Goal: Task Accomplishment & Management: Use online tool/utility

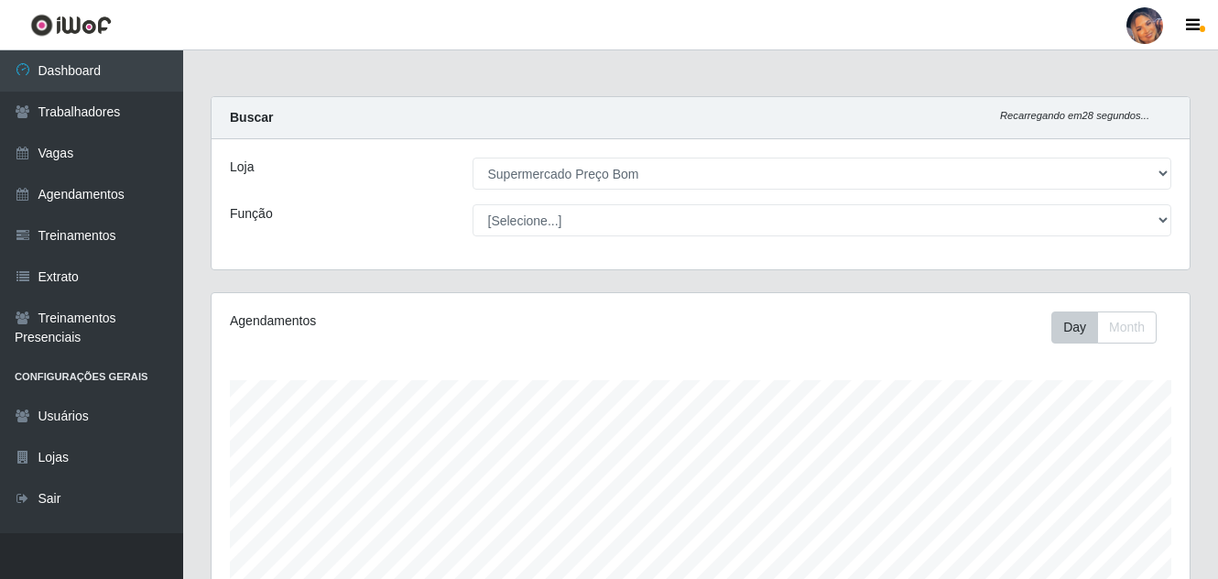
select select "169"
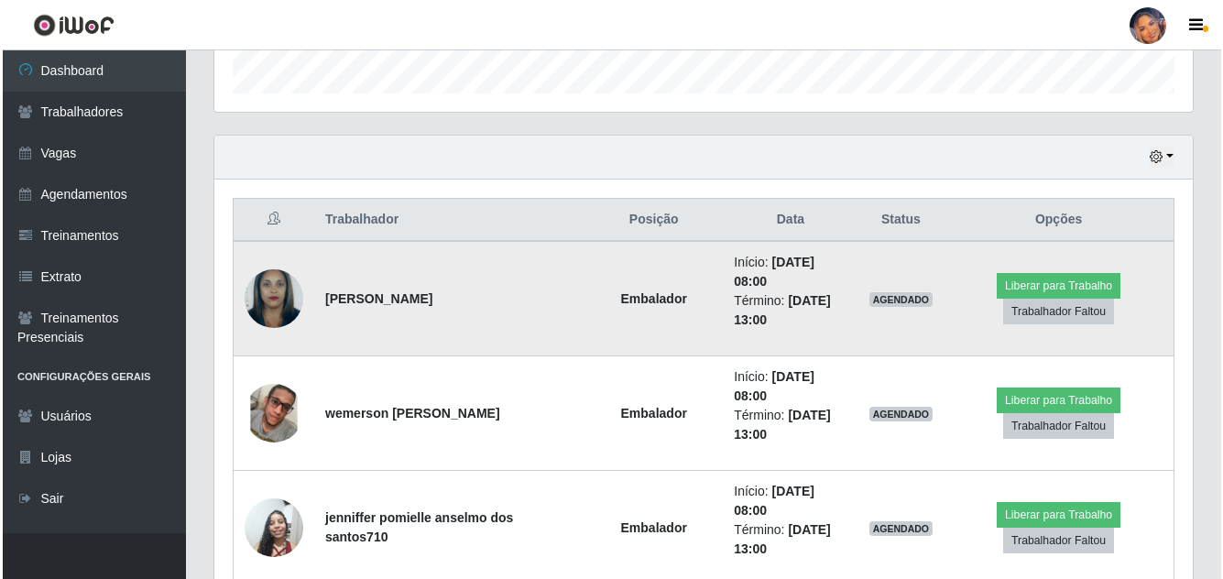
scroll to position [563, 0]
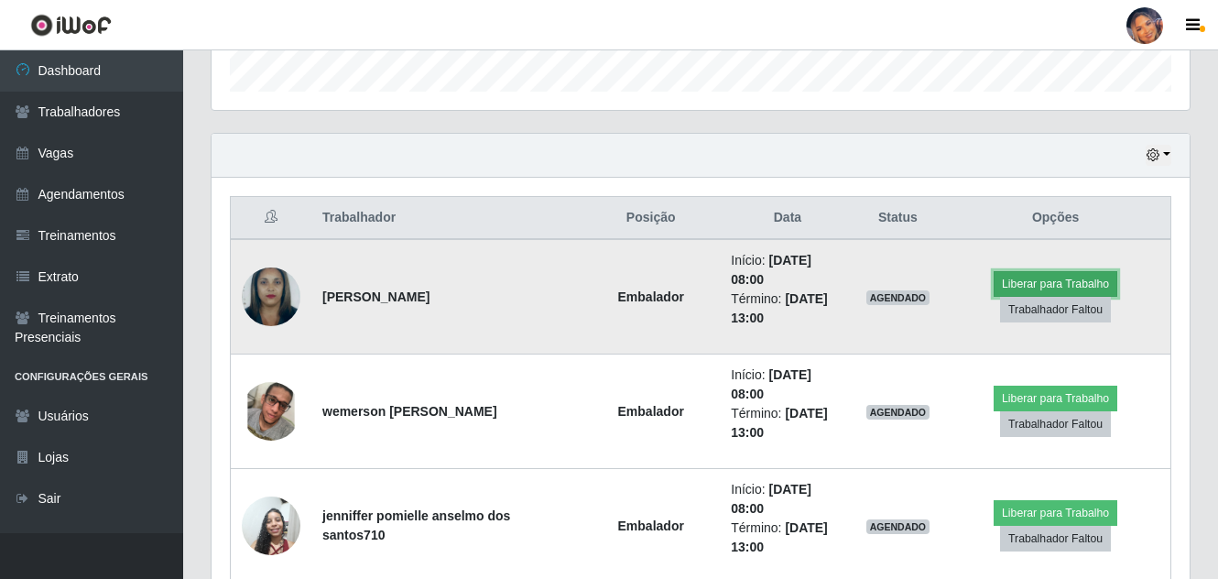
click at [1050, 277] on button "Liberar para Trabalho" at bounding box center [1056, 284] width 124 height 26
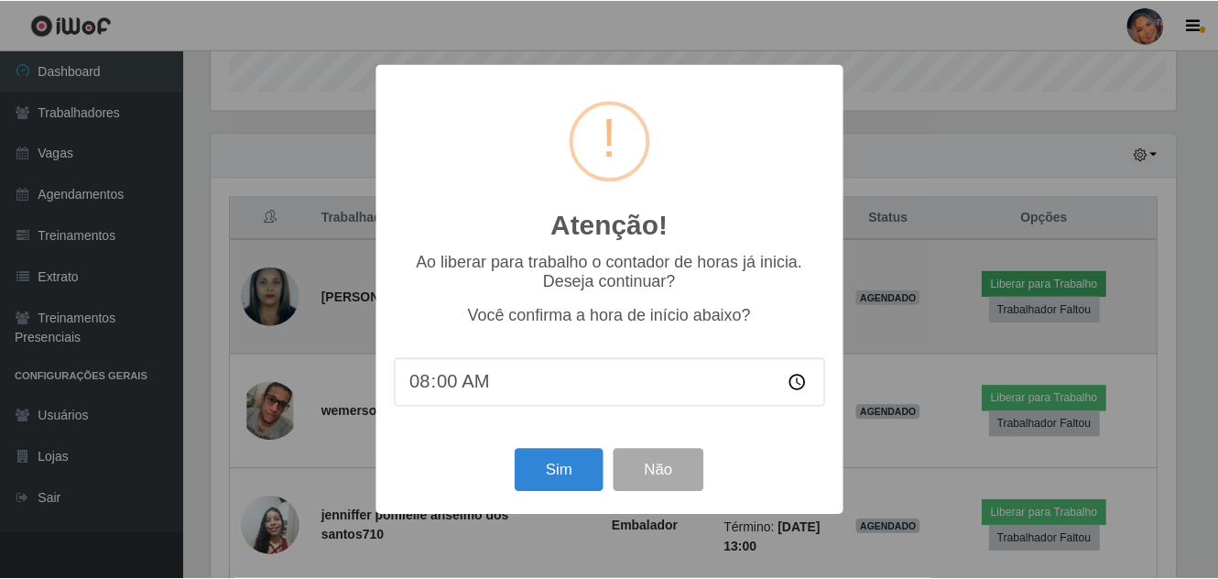
scroll to position [380, 969]
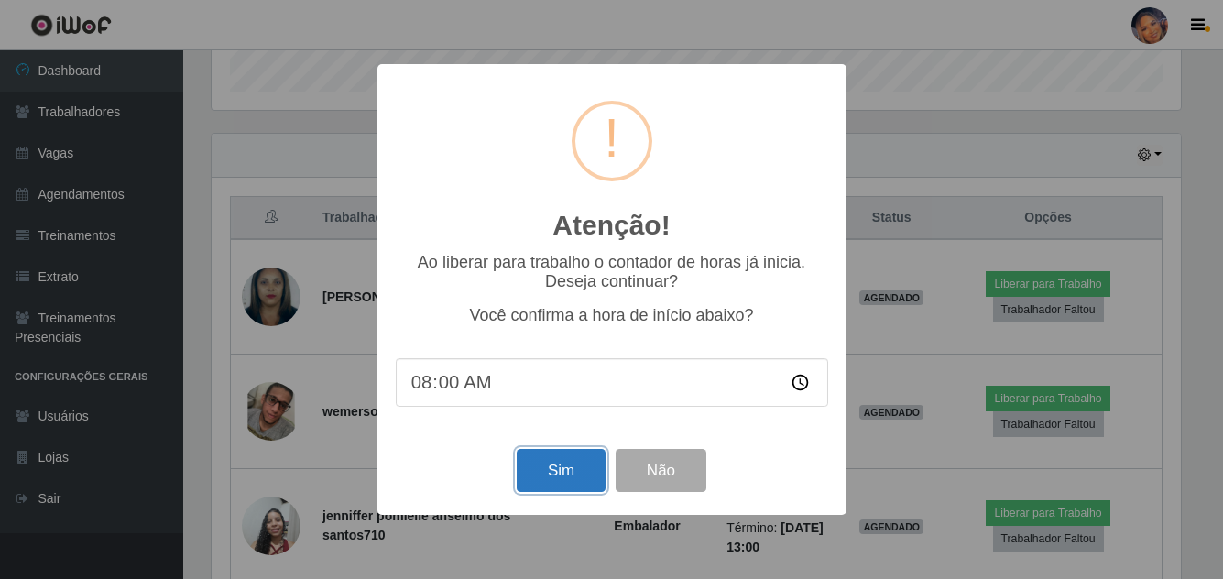
click at [562, 470] on button "Sim" at bounding box center [561, 470] width 89 height 43
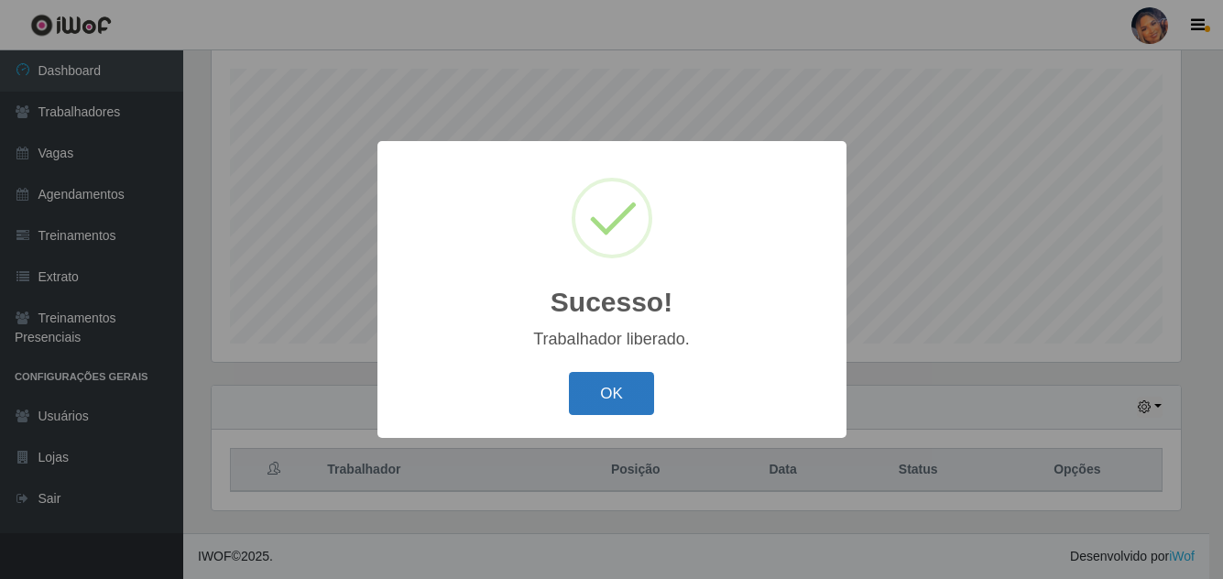
click at [632, 385] on button "OK" at bounding box center [611, 393] width 85 height 43
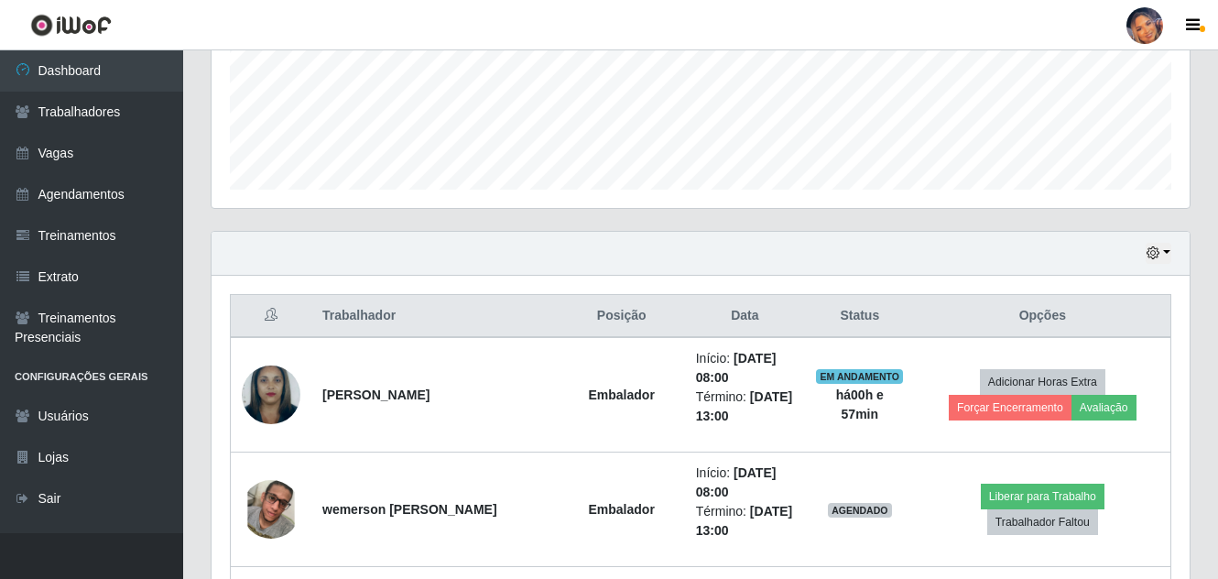
scroll to position [586, 0]
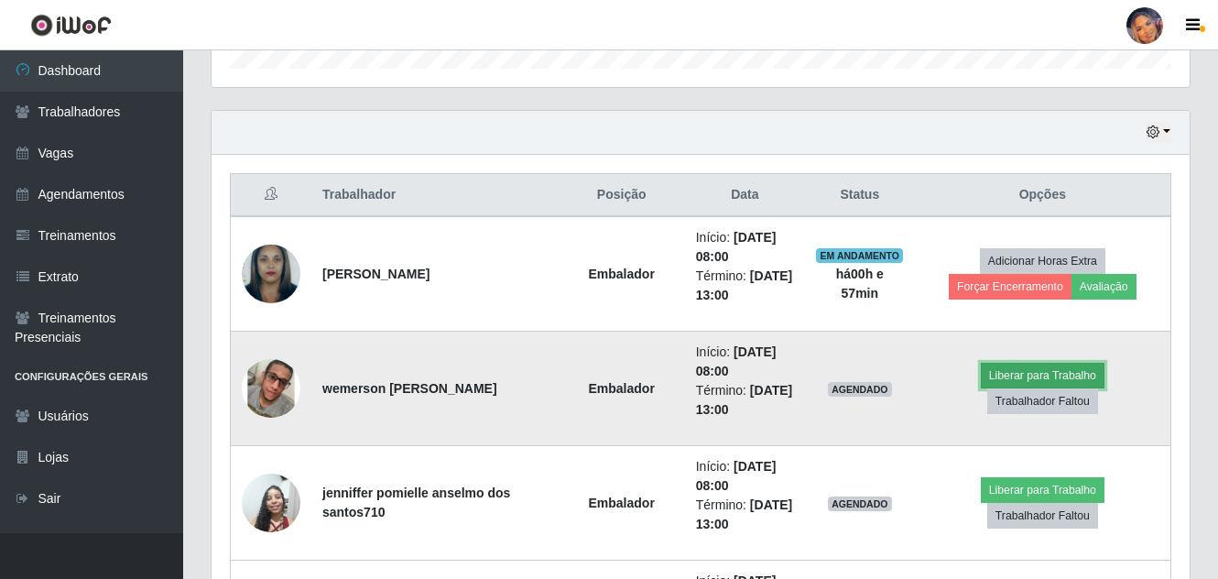
click at [1009, 367] on button "Liberar para Trabalho" at bounding box center [1043, 376] width 124 height 26
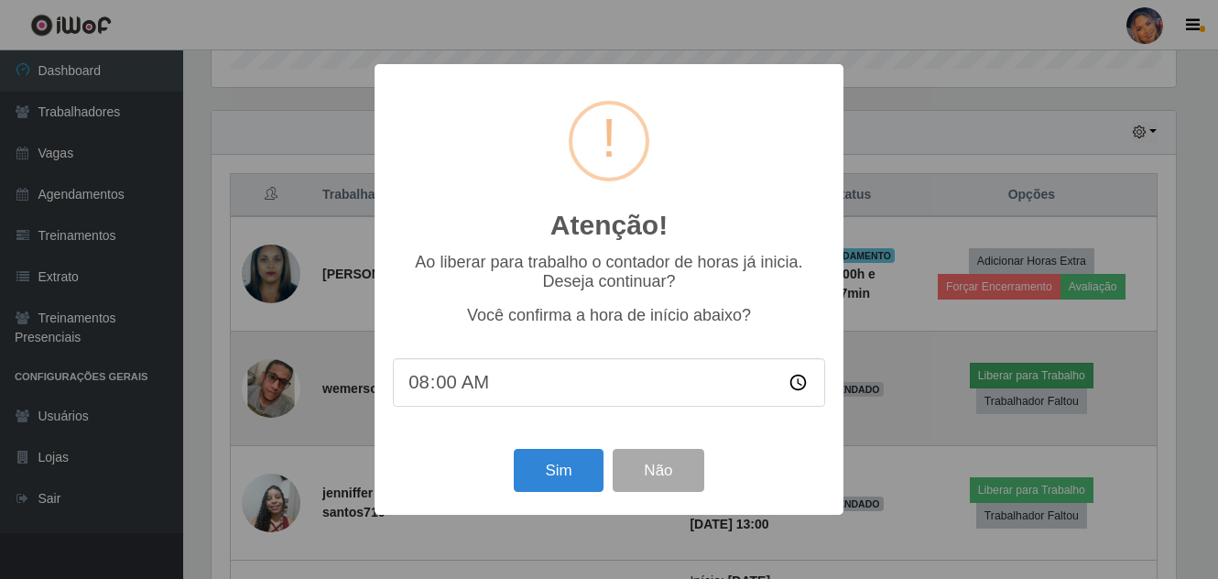
scroll to position [380, 969]
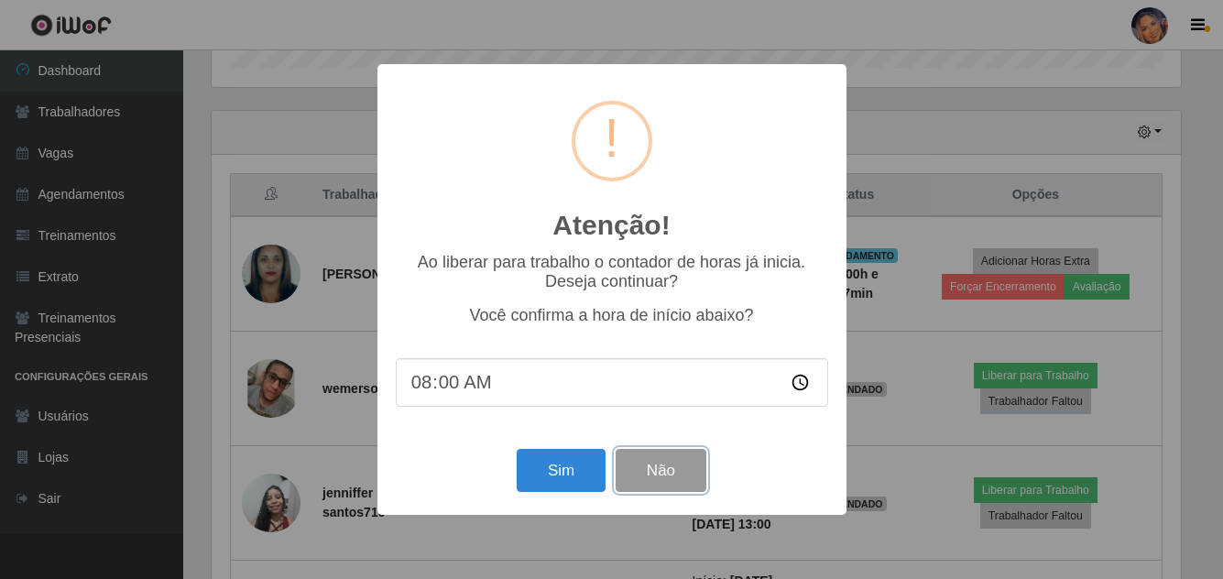
click at [670, 462] on button "Não" at bounding box center [661, 470] width 91 height 43
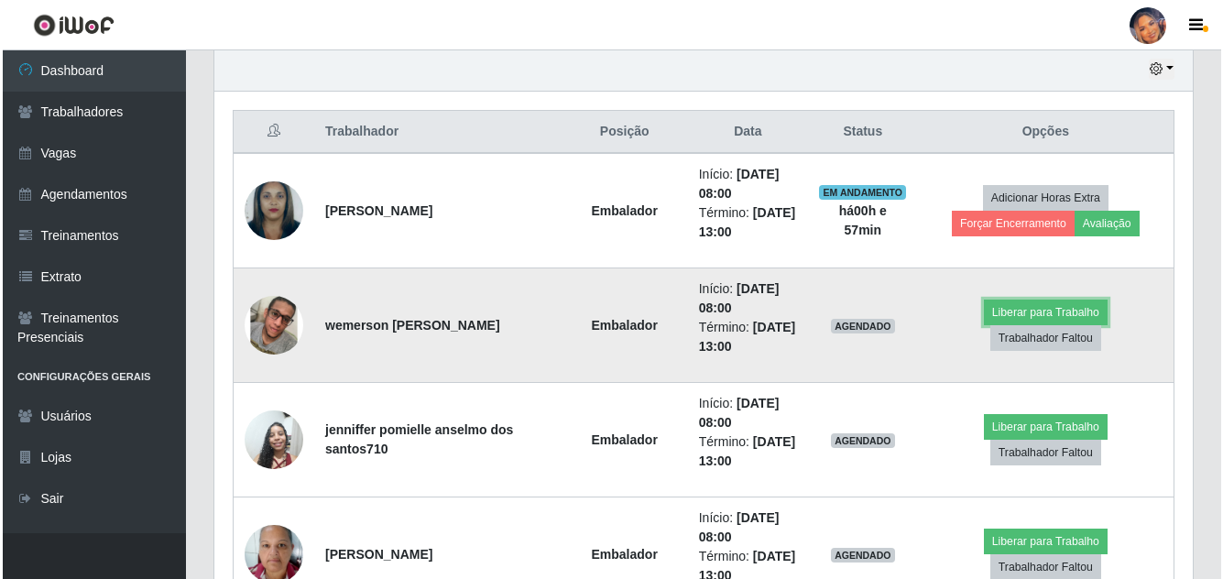
scroll to position [769, 0]
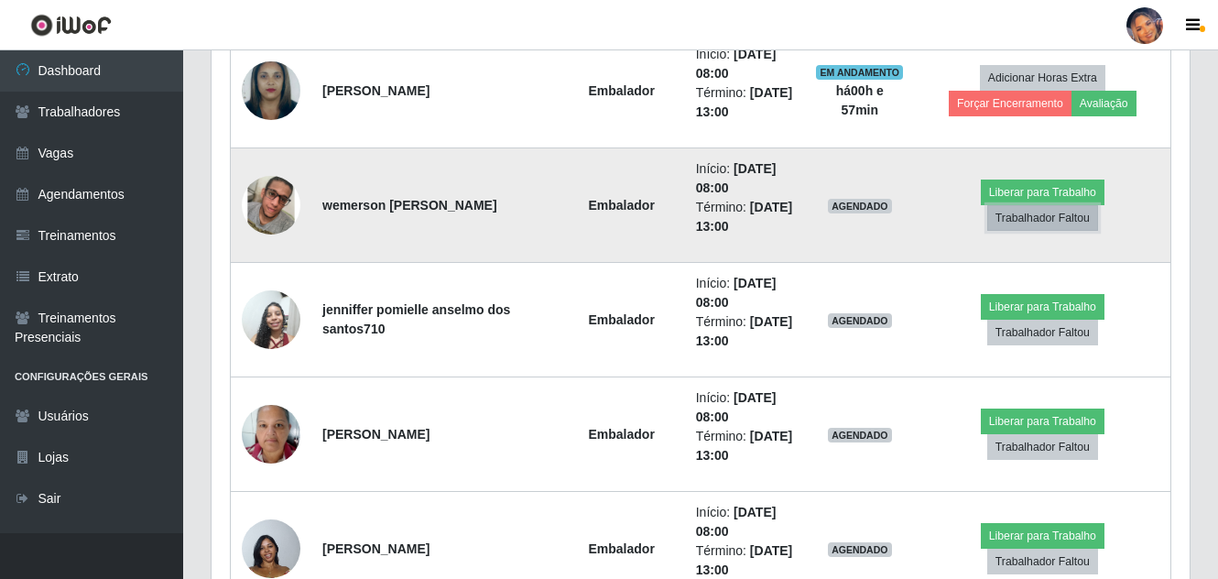
click at [1063, 215] on button "Trabalhador Faltou" at bounding box center [1042, 218] width 111 height 26
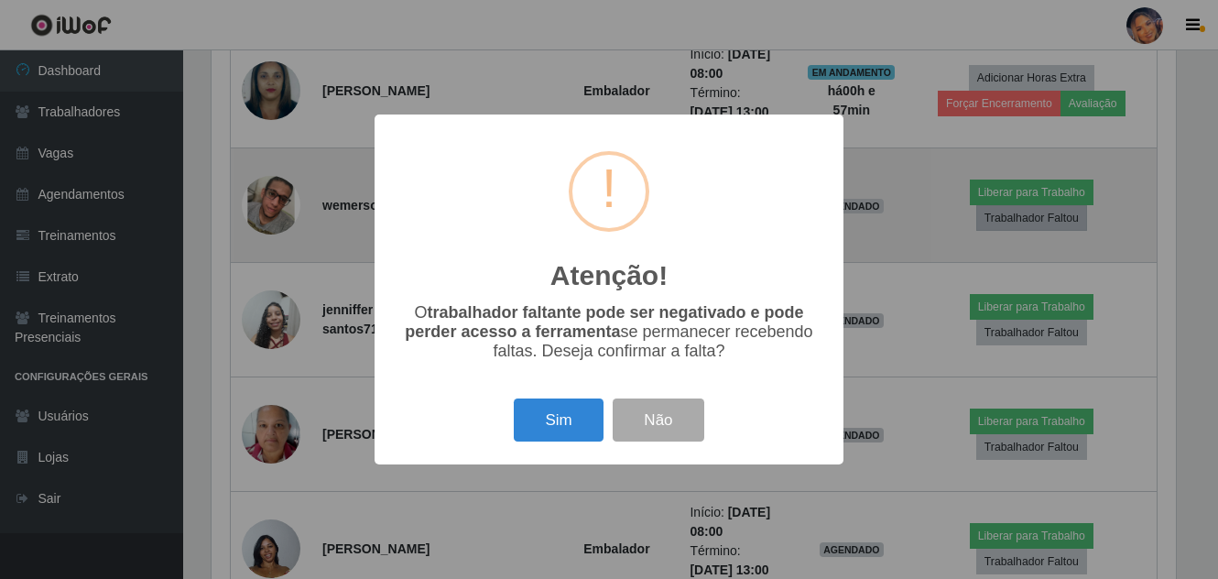
scroll to position [380, 969]
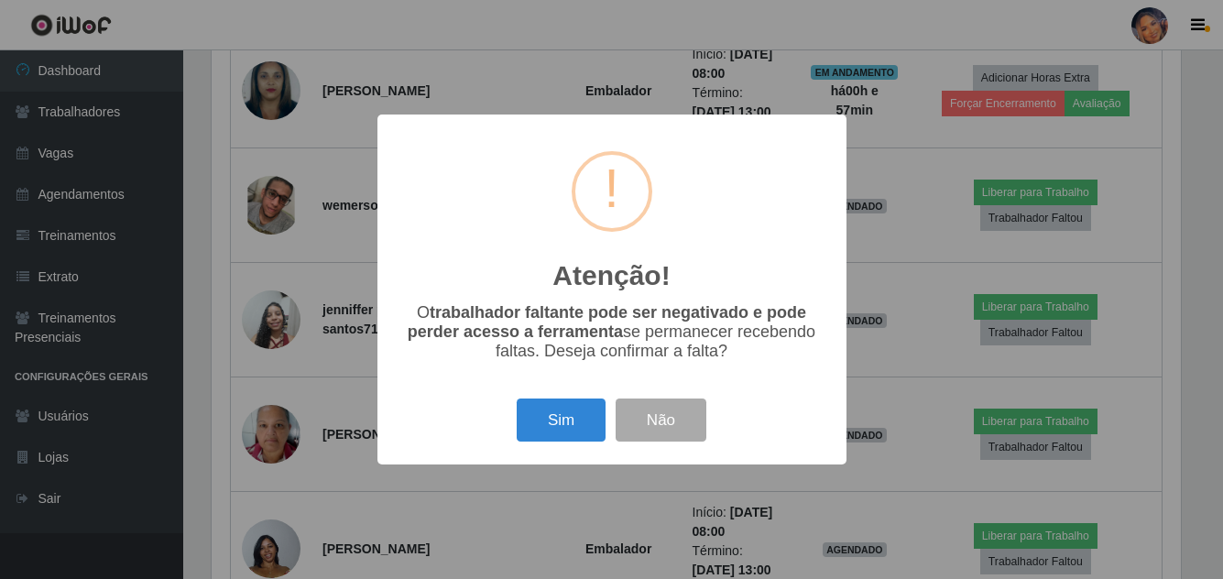
click at [270, 168] on div "Atenção! × O trabalhador faltante pode ser negativado e pode perder acesso a fe…" at bounding box center [611, 289] width 1223 height 579
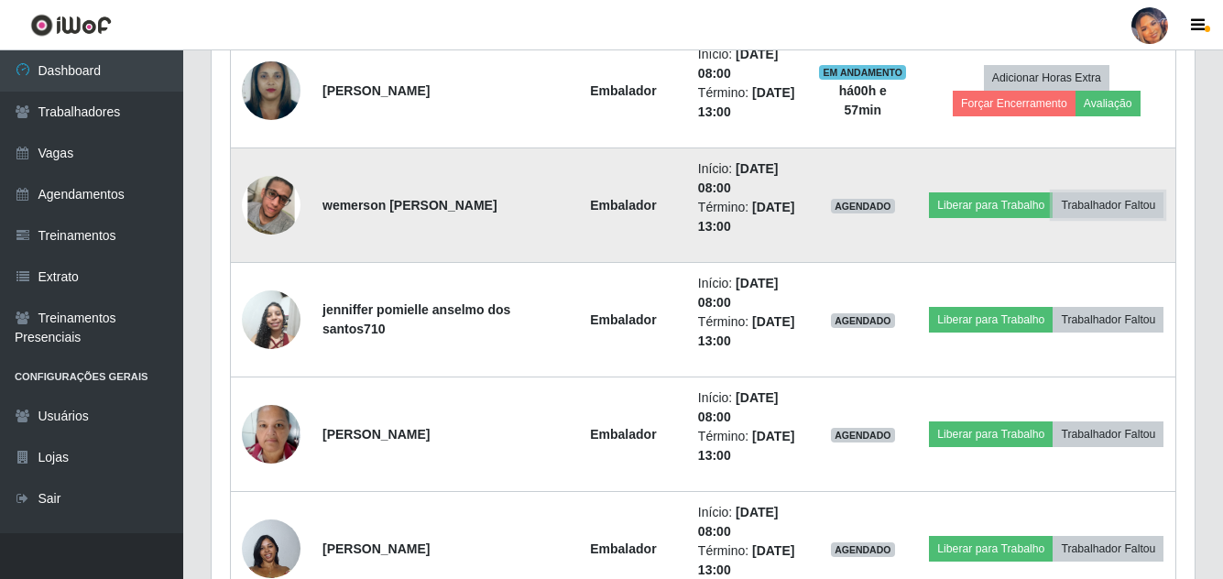
scroll to position [380, 978]
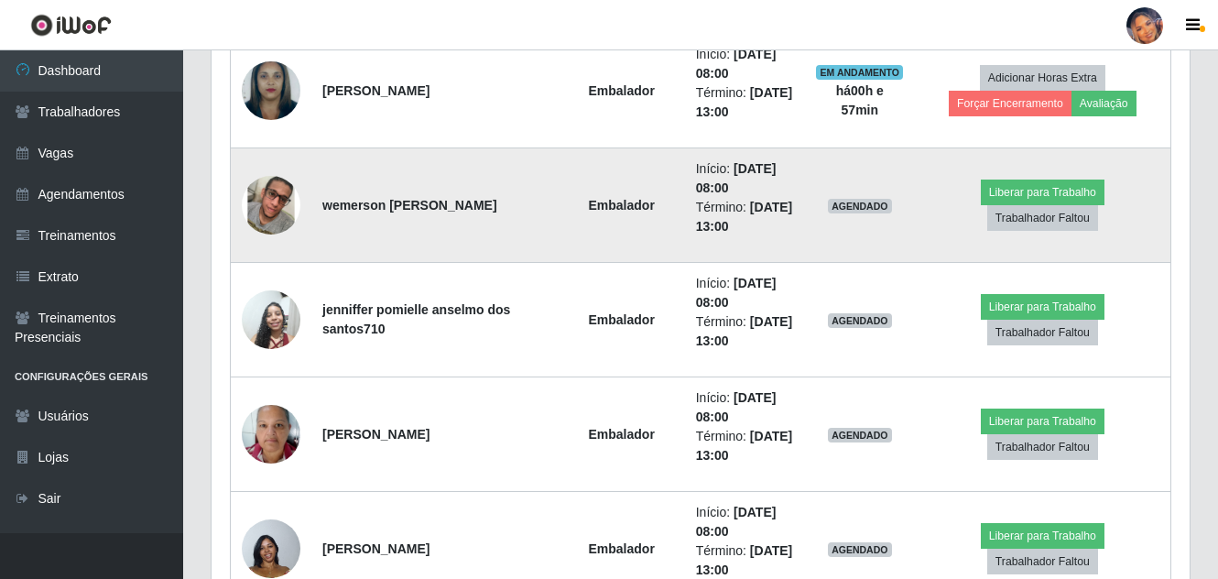
click at [270, 209] on img at bounding box center [271, 205] width 59 height 59
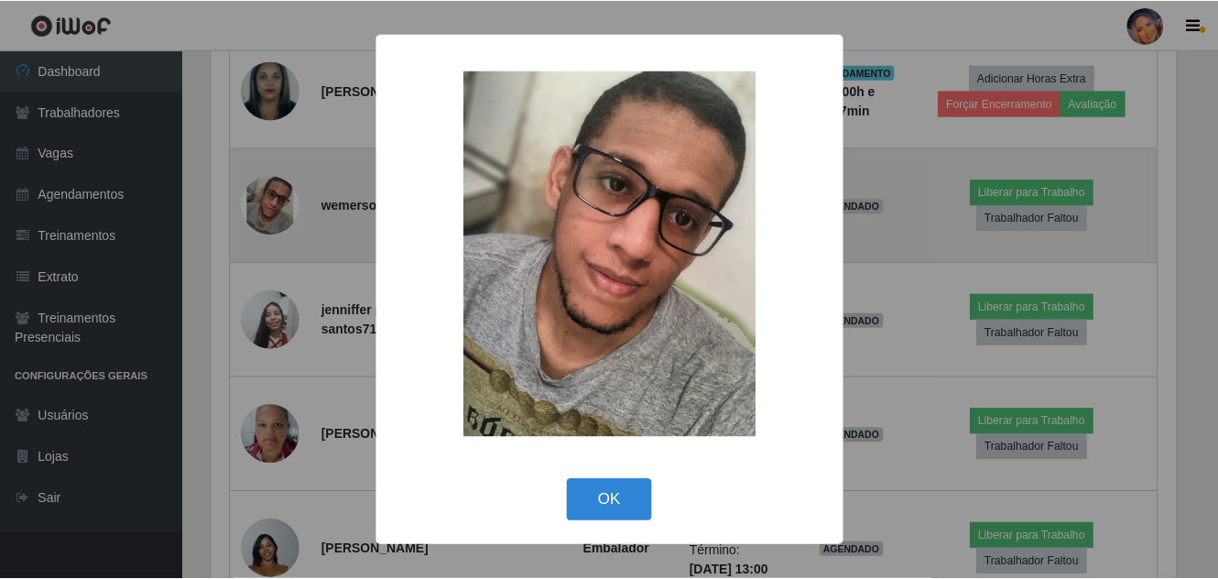
scroll to position [380, 969]
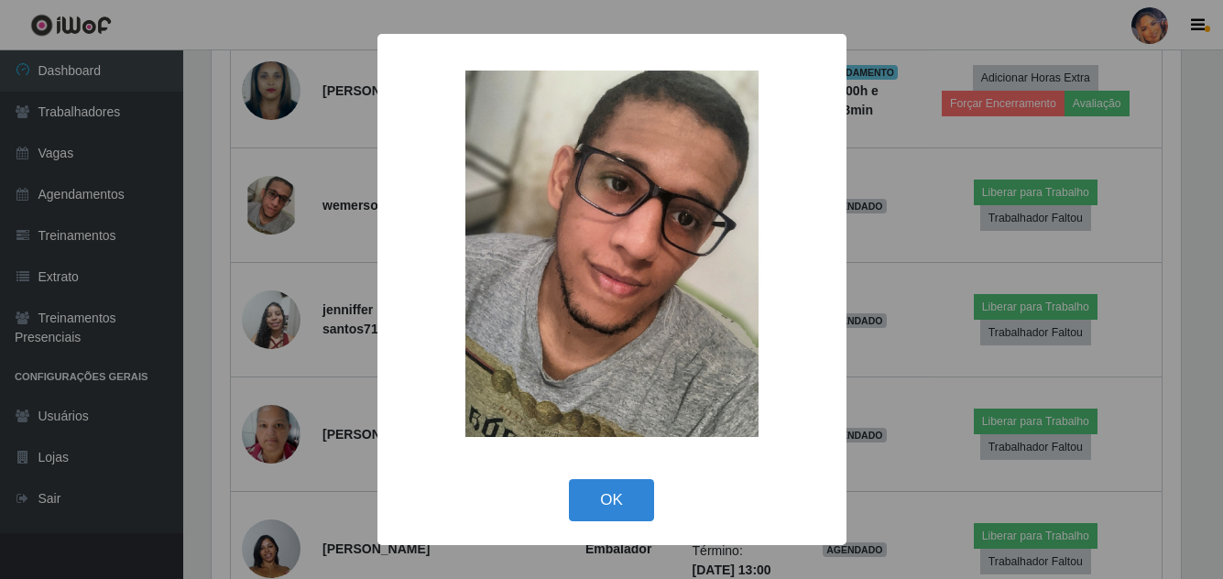
click at [939, 276] on div "× OK Cancel" at bounding box center [611, 289] width 1223 height 579
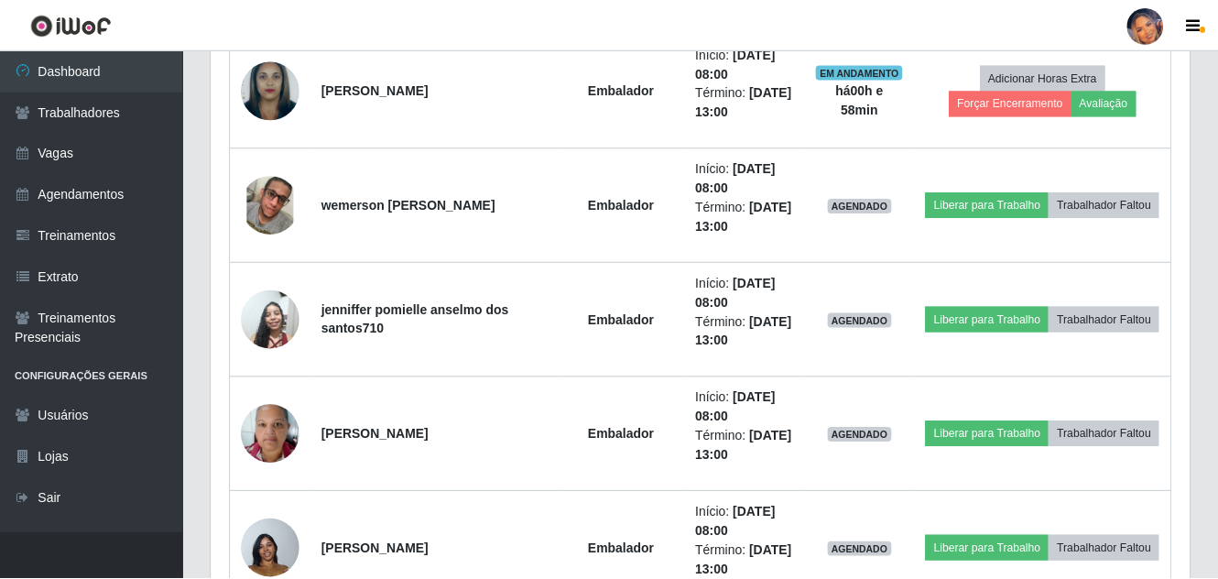
scroll to position [380, 978]
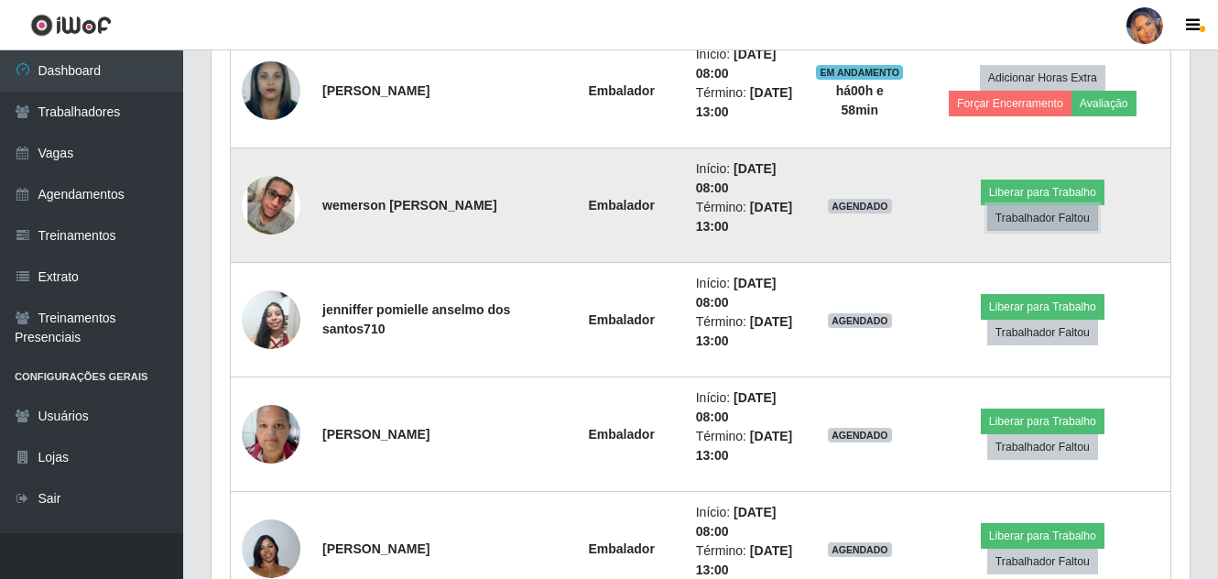
click at [1027, 216] on button "Trabalhador Faltou" at bounding box center [1042, 218] width 111 height 26
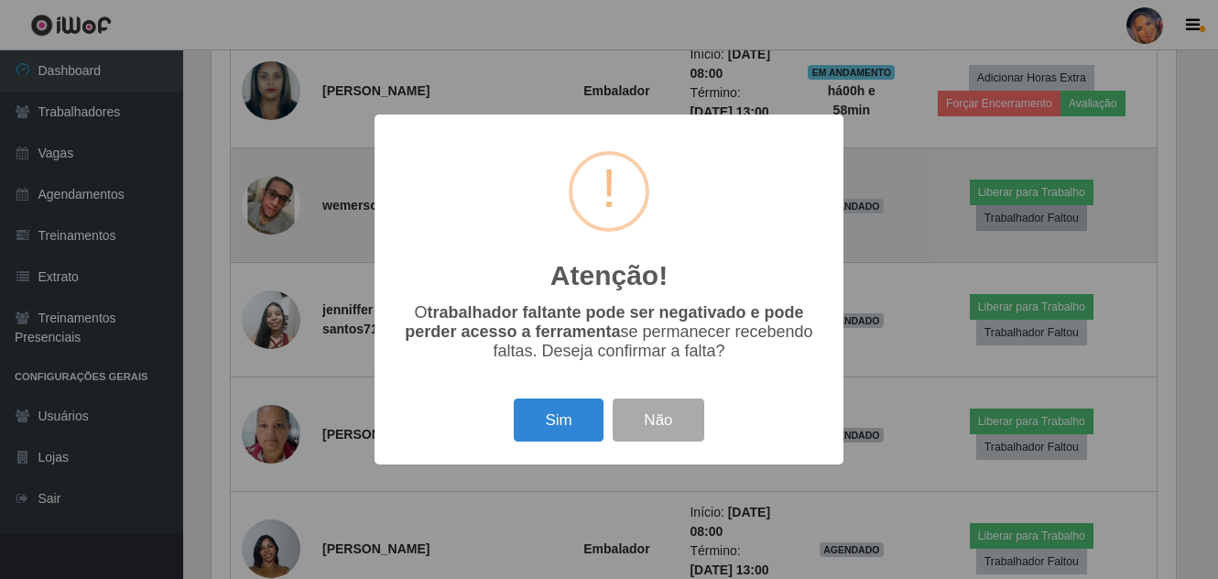
scroll to position [380, 969]
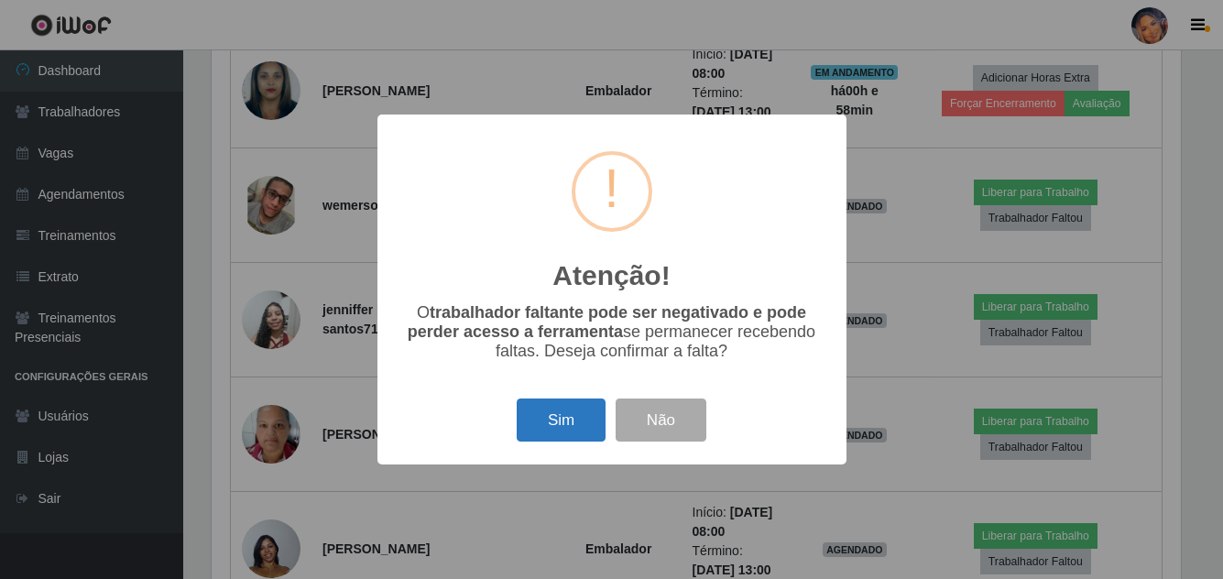
click at [565, 408] on button "Sim" at bounding box center [561, 419] width 89 height 43
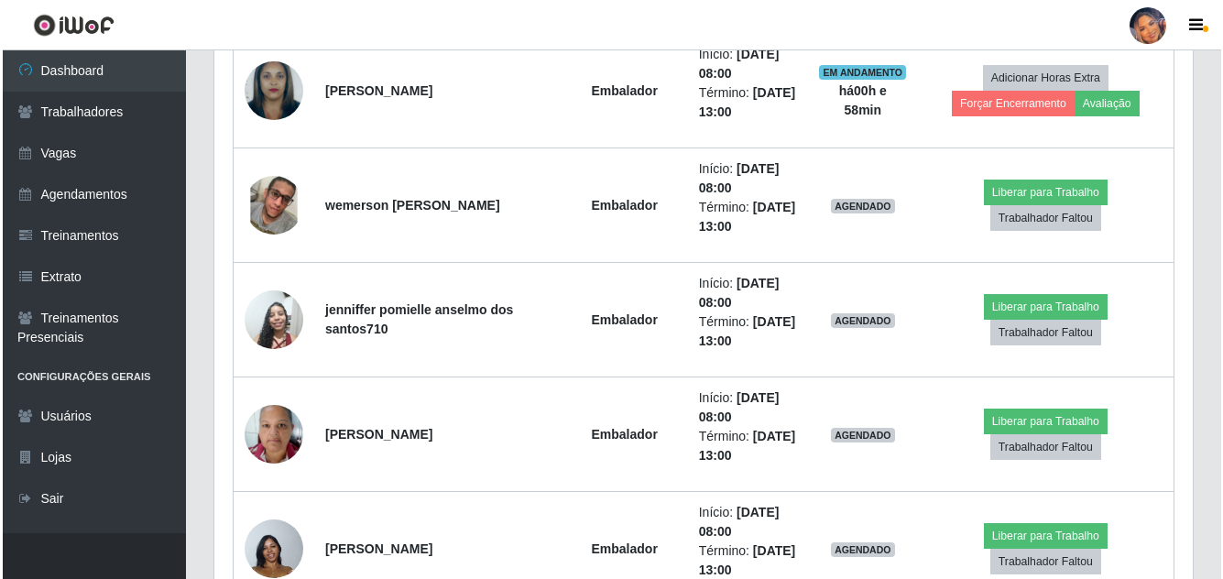
scroll to position [0, 0]
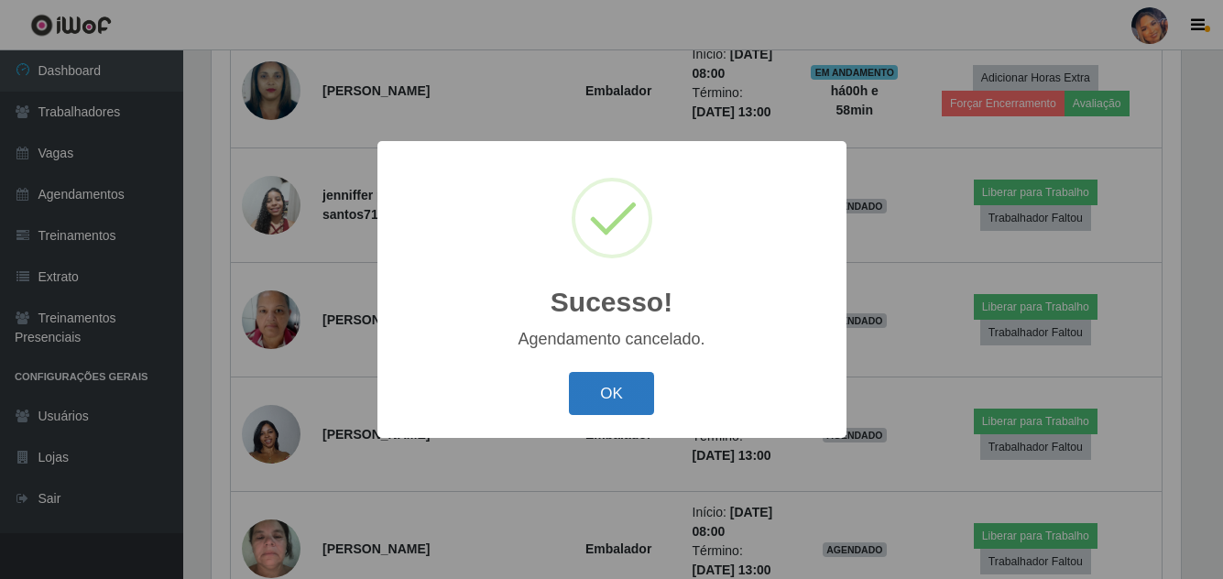
click at [616, 392] on button "OK" at bounding box center [611, 393] width 85 height 43
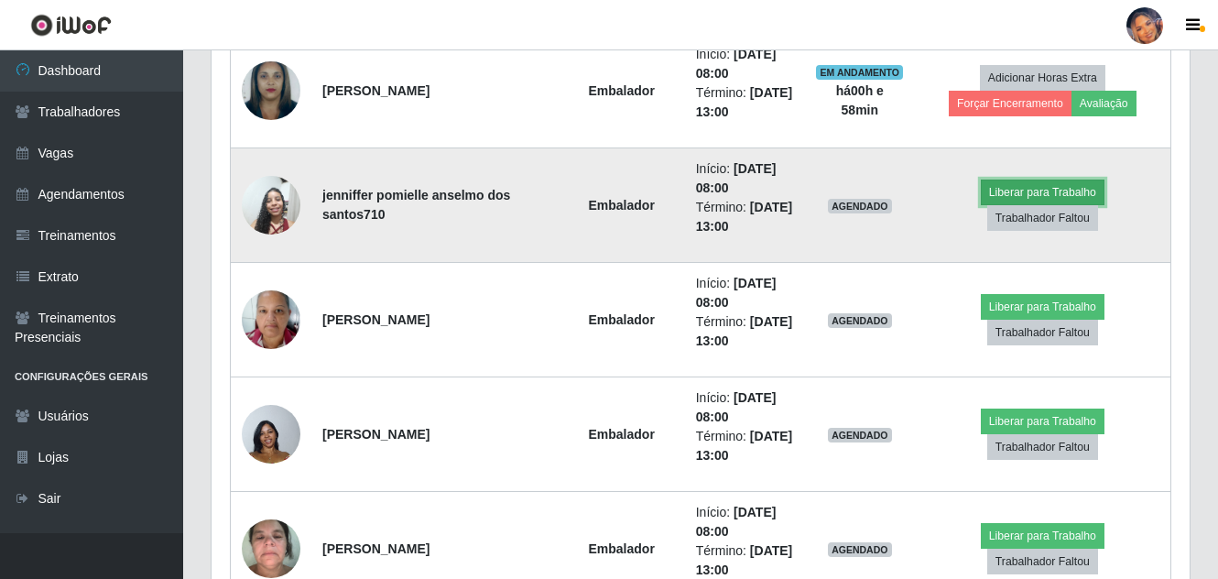
click at [1020, 180] on button "Liberar para Trabalho" at bounding box center [1043, 193] width 124 height 26
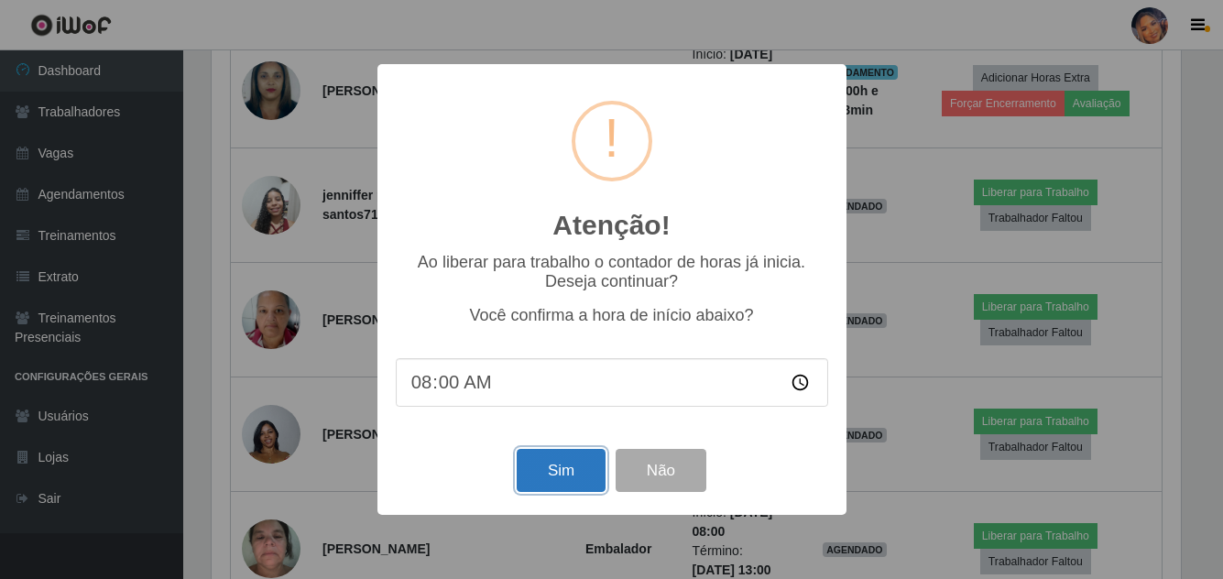
click at [562, 475] on button "Sim" at bounding box center [561, 470] width 89 height 43
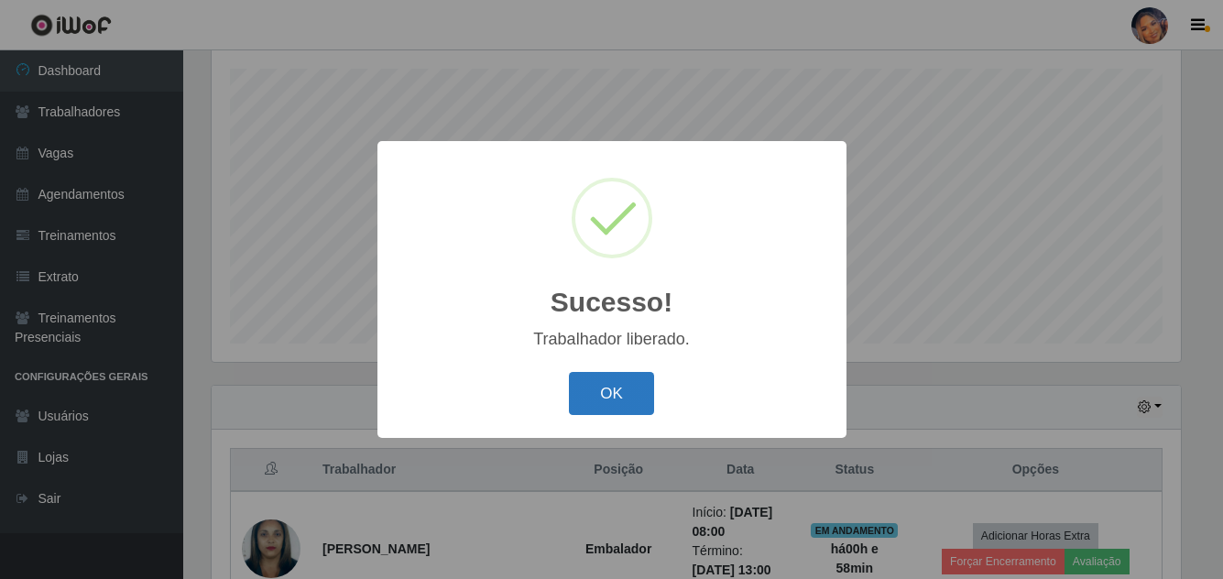
click at [623, 394] on button "OK" at bounding box center [611, 393] width 85 height 43
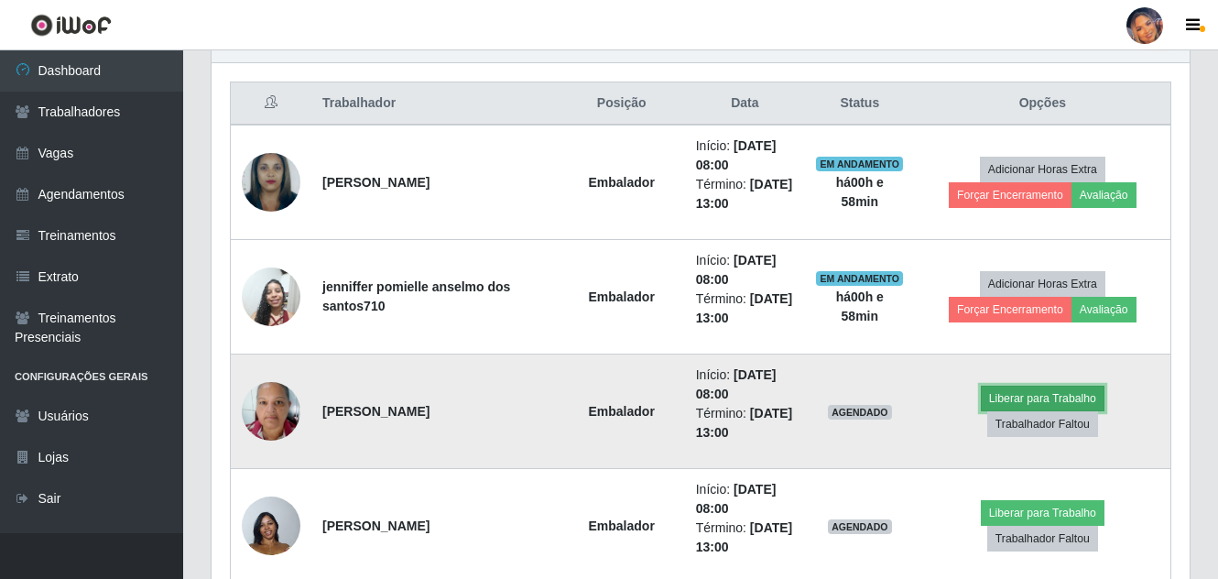
click at [1023, 391] on button "Liberar para Trabalho" at bounding box center [1043, 399] width 124 height 26
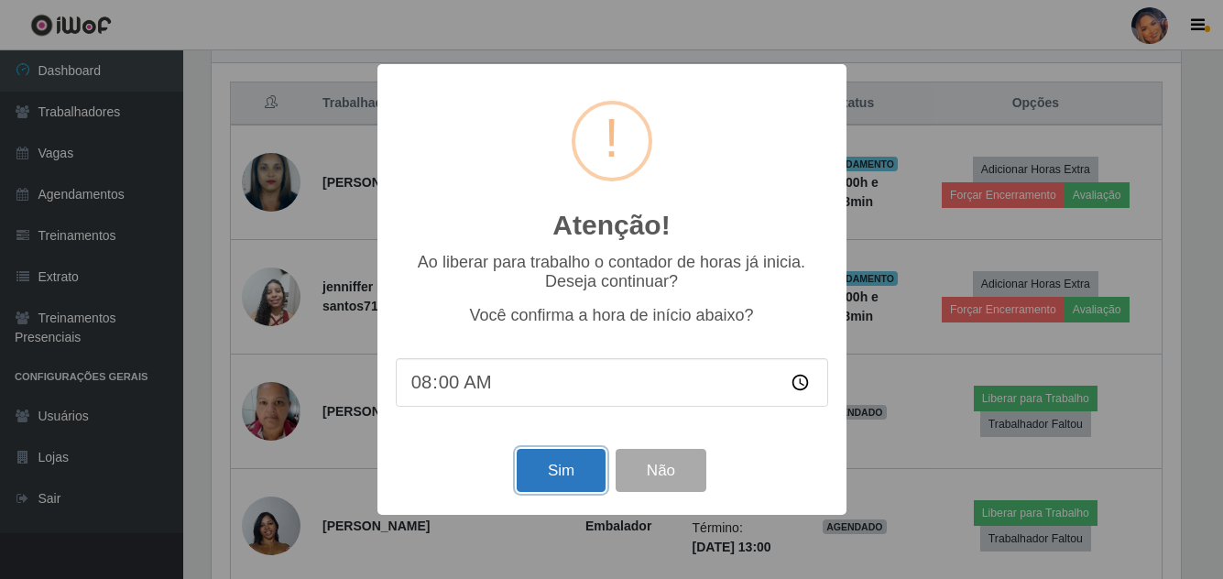
click at [562, 471] on button "Sim" at bounding box center [561, 470] width 89 height 43
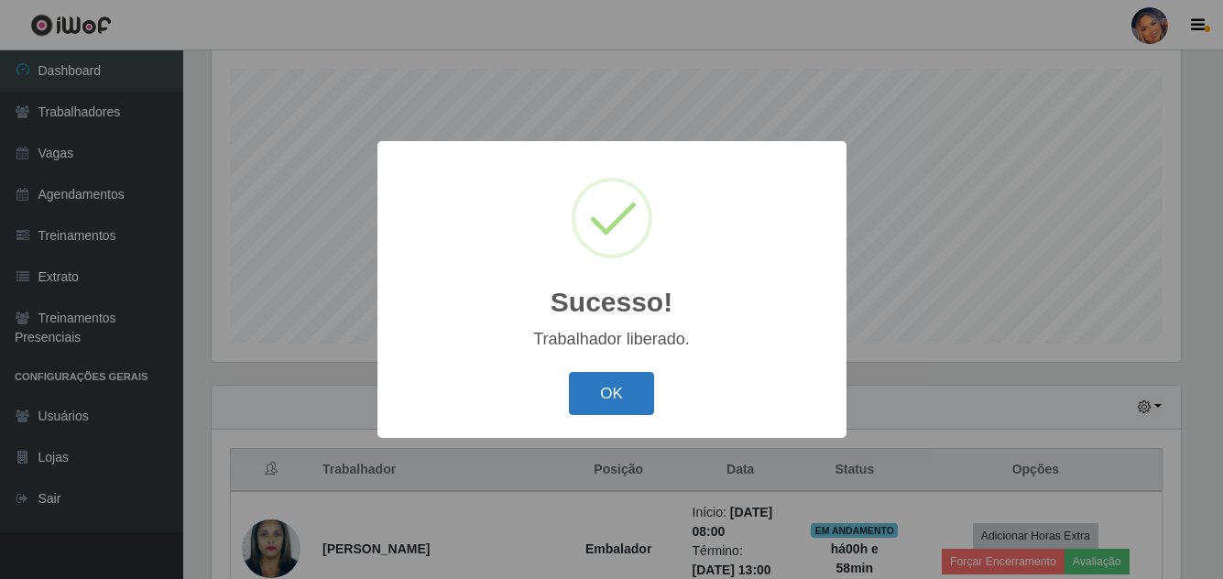
click at [623, 378] on button "OK" at bounding box center [611, 393] width 85 height 43
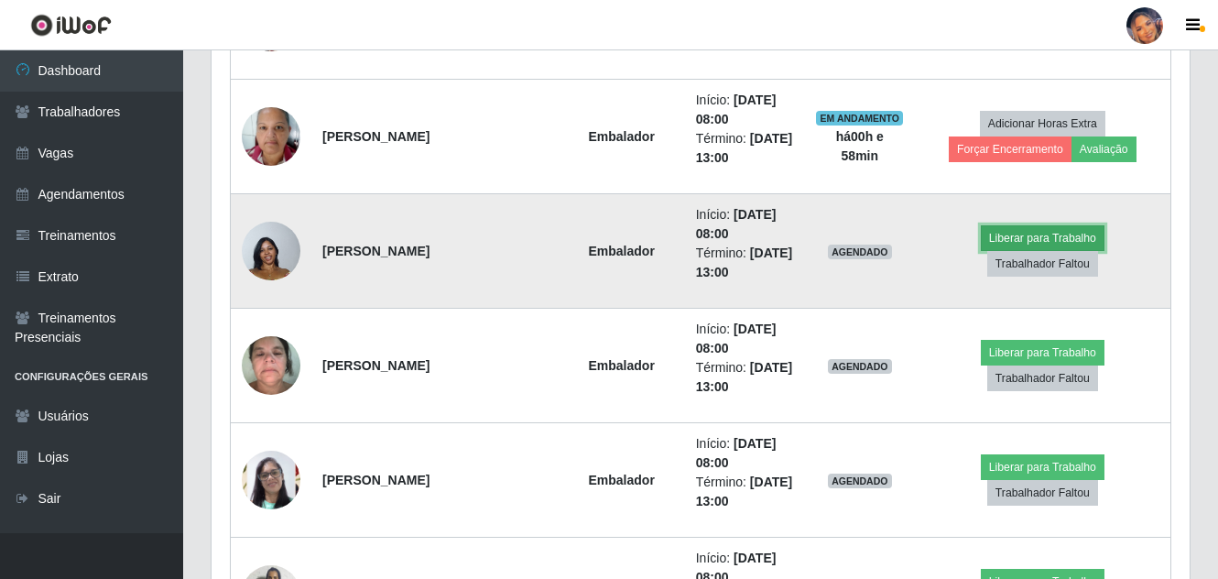
click at [1016, 229] on button "Liberar para Trabalho" at bounding box center [1043, 238] width 124 height 26
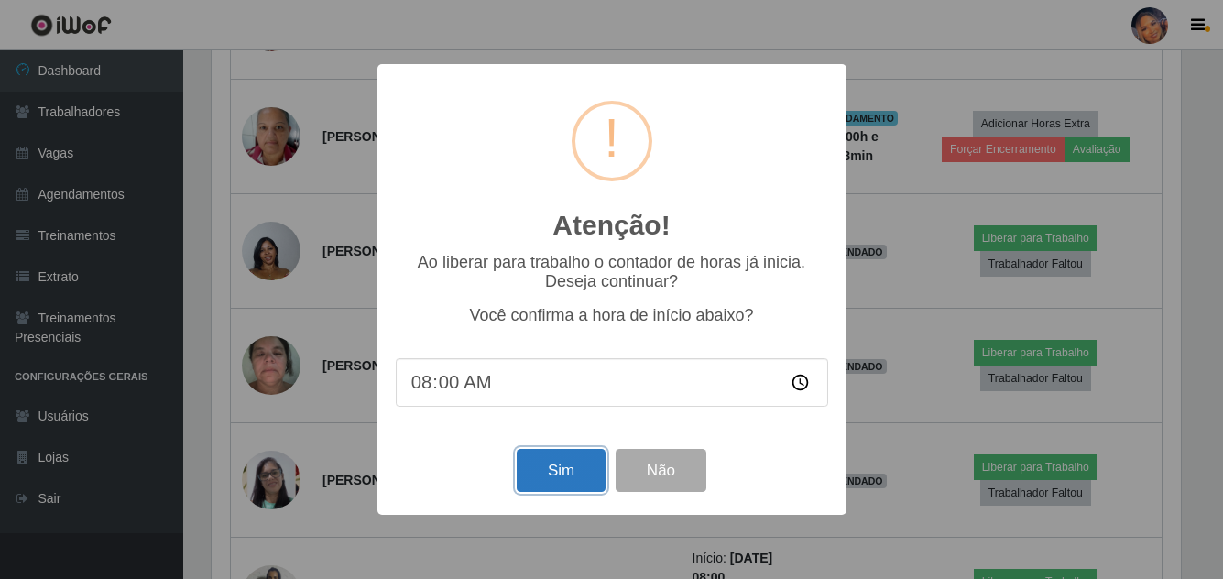
click at [567, 470] on button "Sim" at bounding box center [561, 470] width 89 height 43
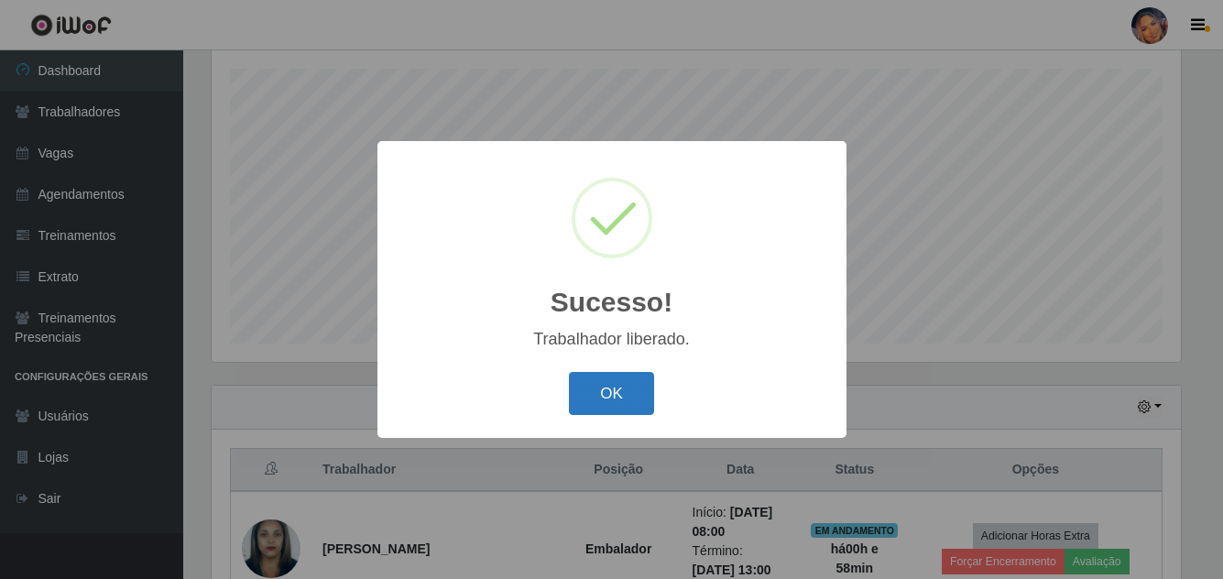
click at [630, 396] on button "OK" at bounding box center [611, 393] width 85 height 43
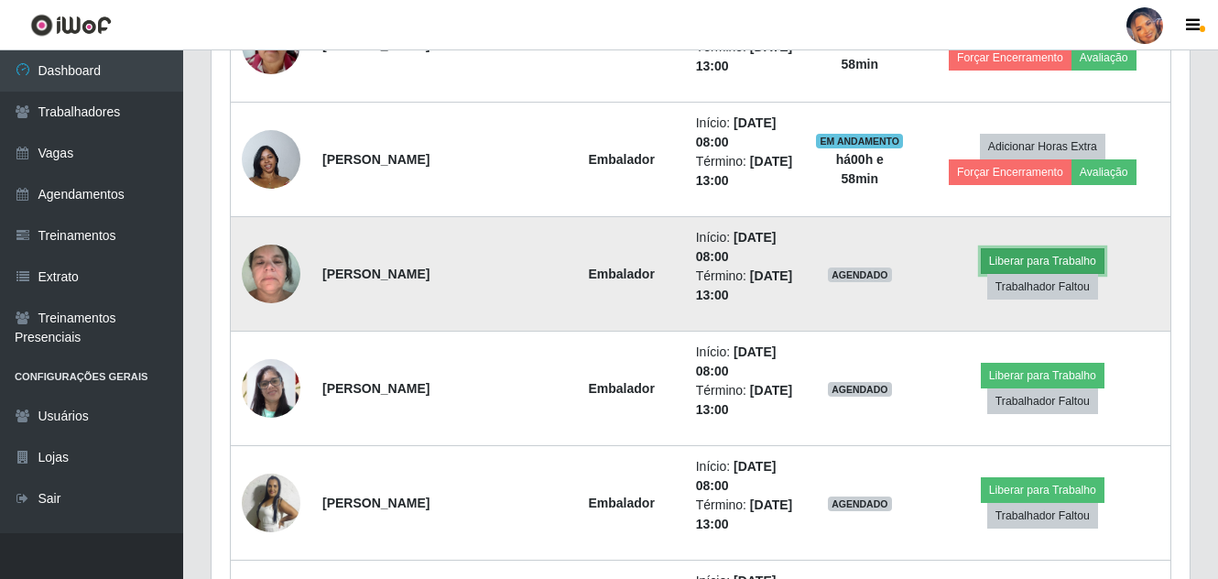
click at [1022, 254] on button "Liberar para Trabalho" at bounding box center [1043, 261] width 124 height 26
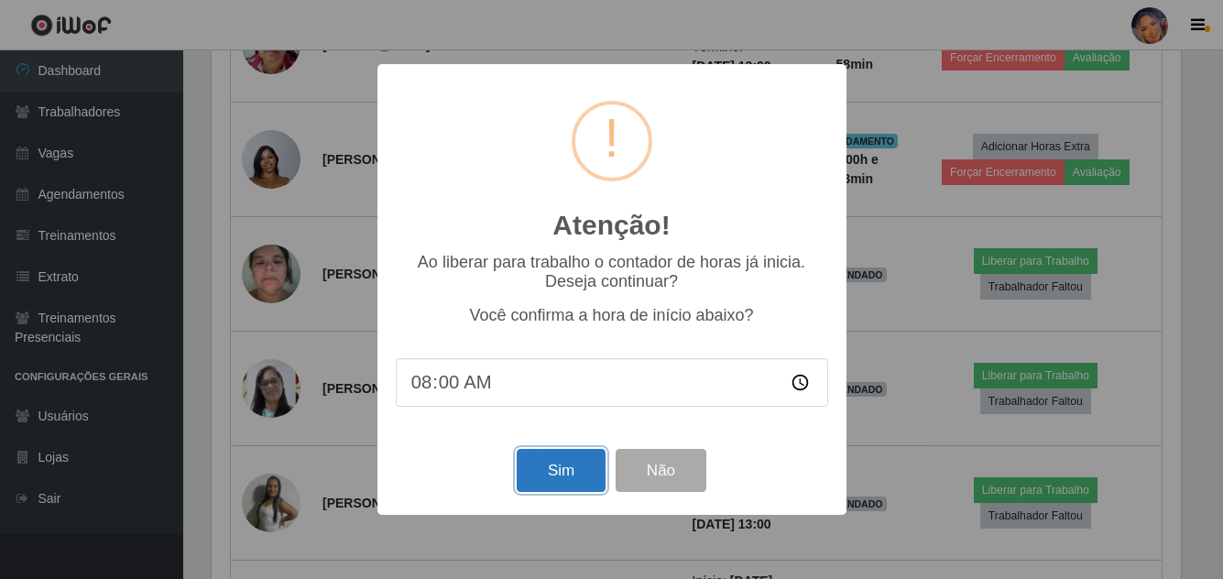
click at [559, 463] on button "Sim" at bounding box center [561, 470] width 89 height 43
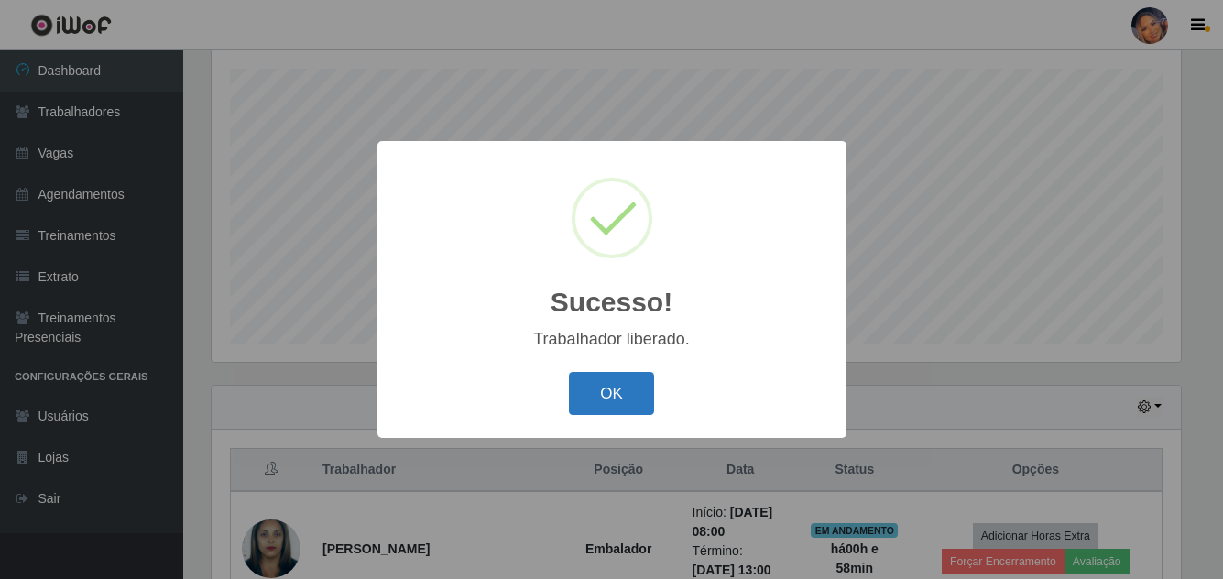
click at [613, 376] on button "OK" at bounding box center [611, 393] width 85 height 43
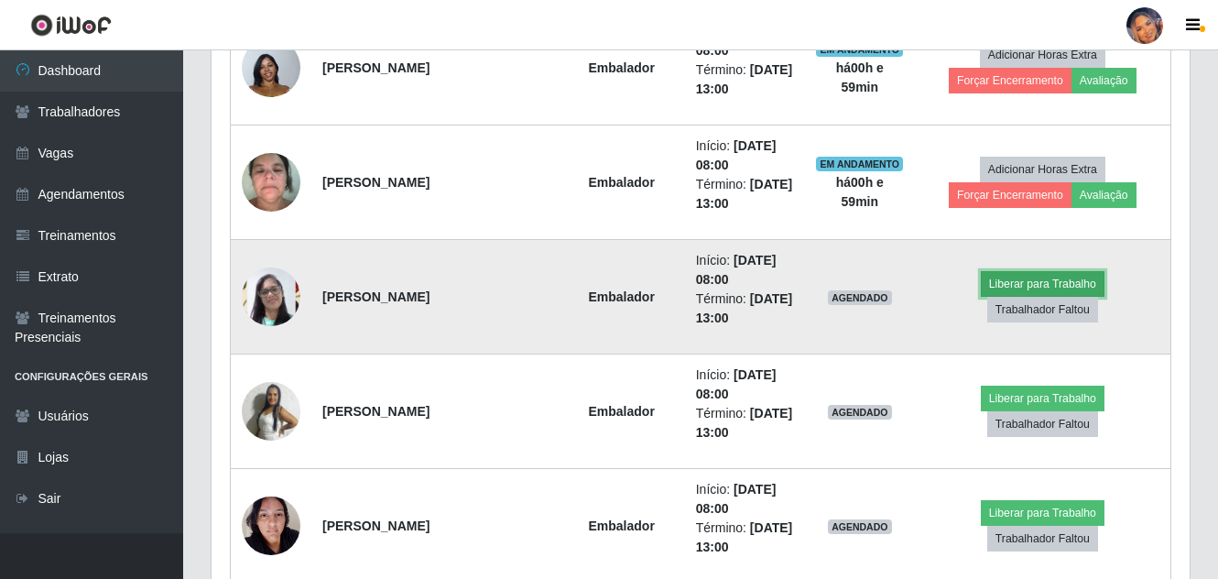
click at [1036, 277] on button "Liberar para Trabalho" at bounding box center [1043, 284] width 124 height 26
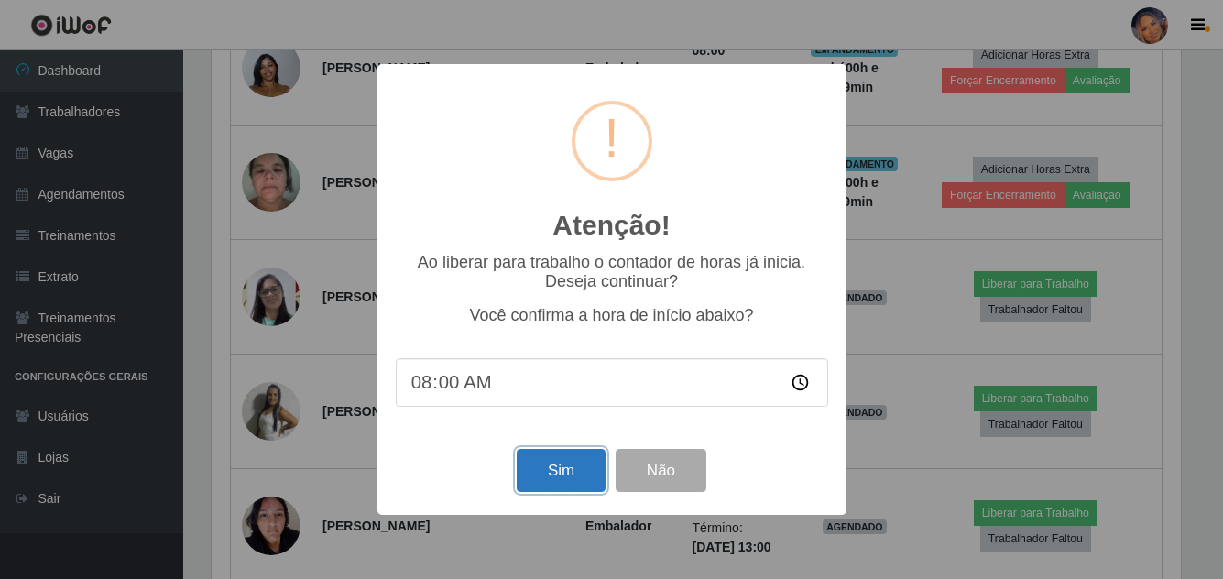
click at [566, 466] on button "Sim" at bounding box center [561, 470] width 89 height 43
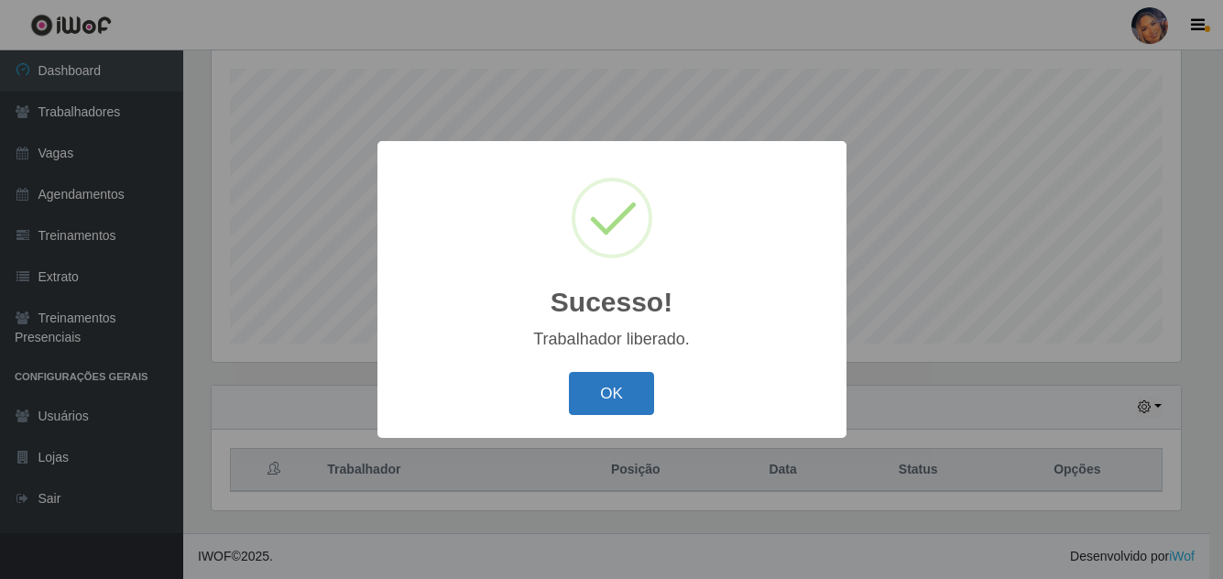
click at [624, 396] on button "OK" at bounding box center [611, 393] width 85 height 43
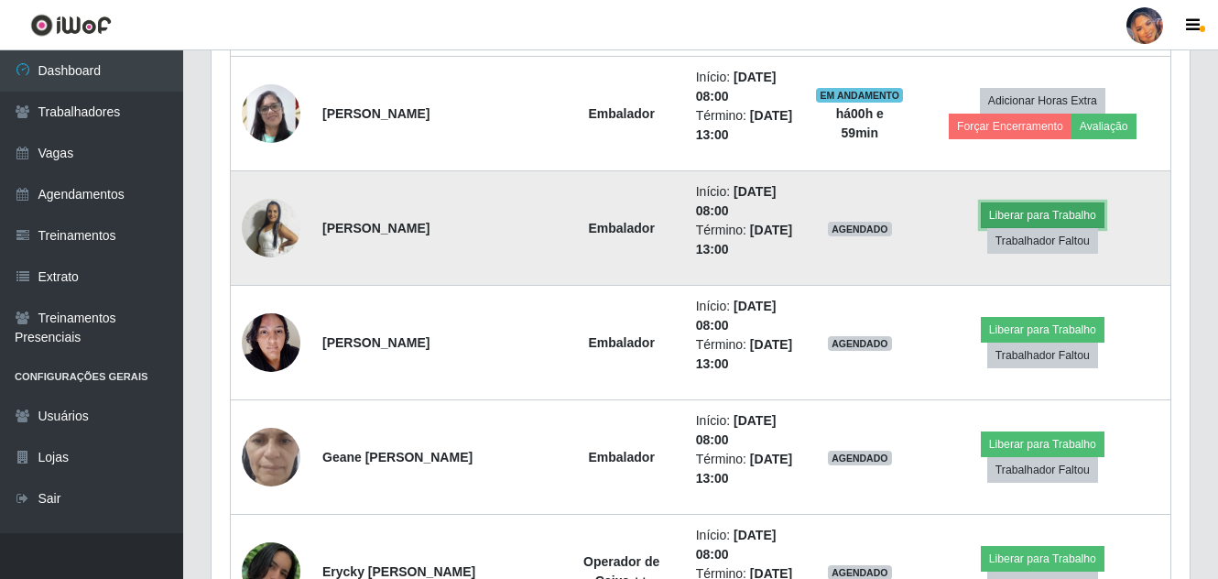
click at [1042, 206] on button "Liberar para Trabalho" at bounding box center [1043, 215] width 124 height 26
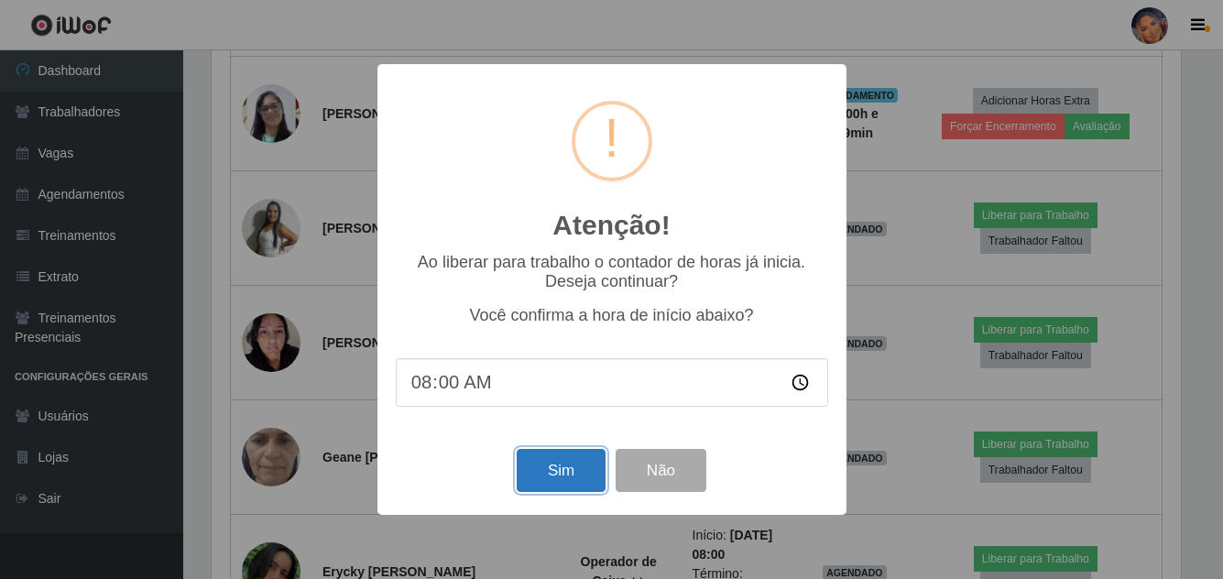
click at [558, 465] on button "Sim" at bounding box center [561, 470] width 89 height 43
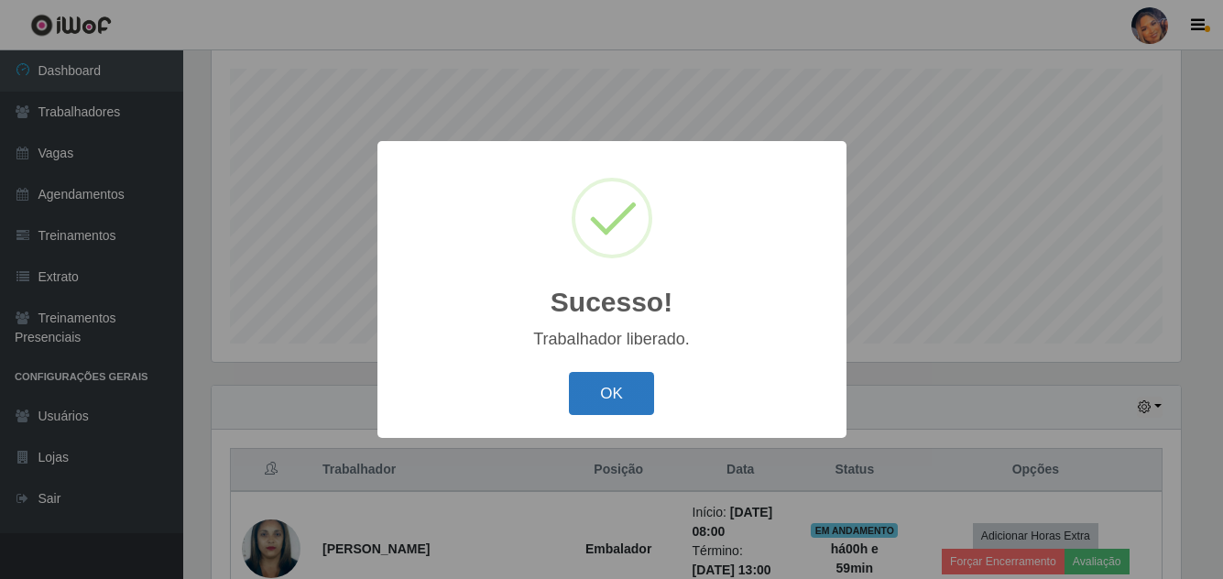
click at [628, 392] on button "OK" at bounding box center [611, 393] width 85 height 43
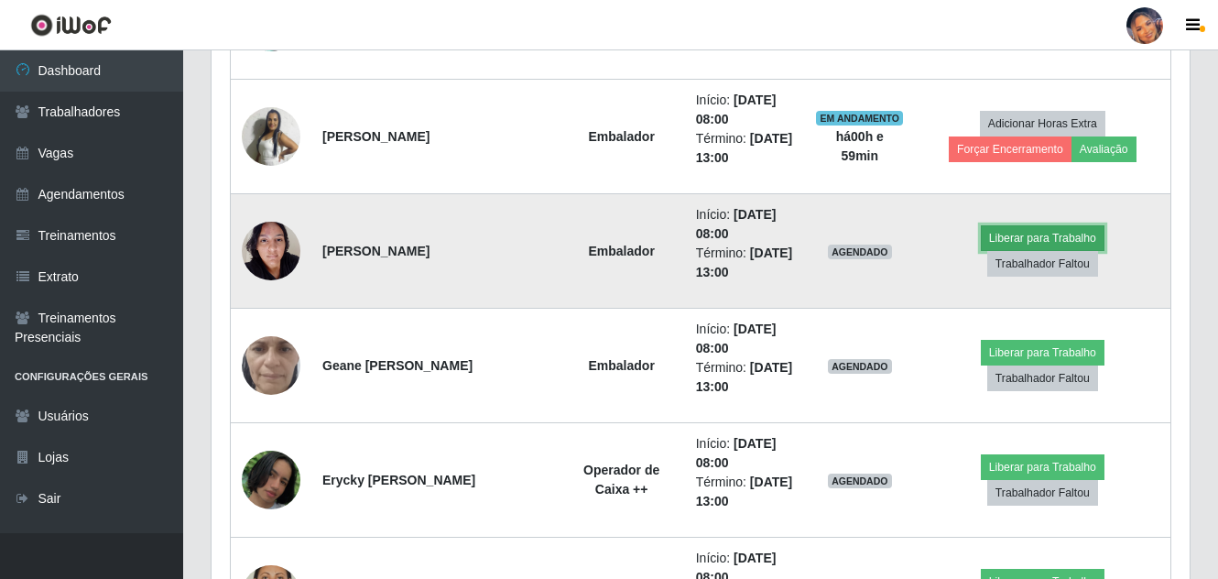
click at [1043, 227] on button "Liberar para Trabalho" at bounding box center [1043, 238] width 124 height 26
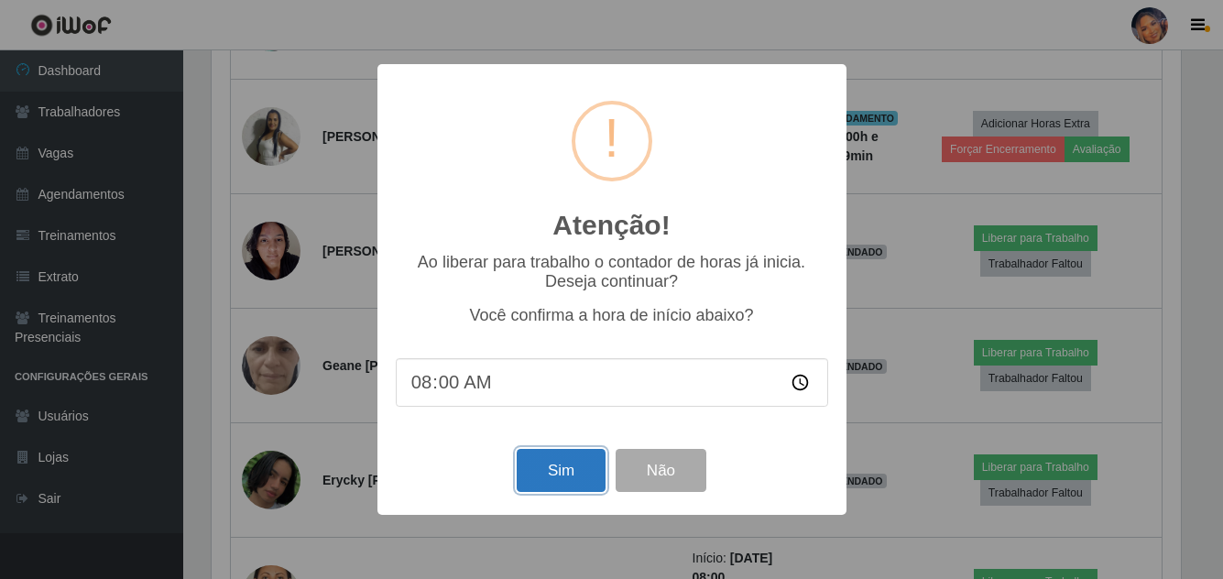
click at [549, 468] on button "Sim" at bounding box center [561, 470] width 89 height 43
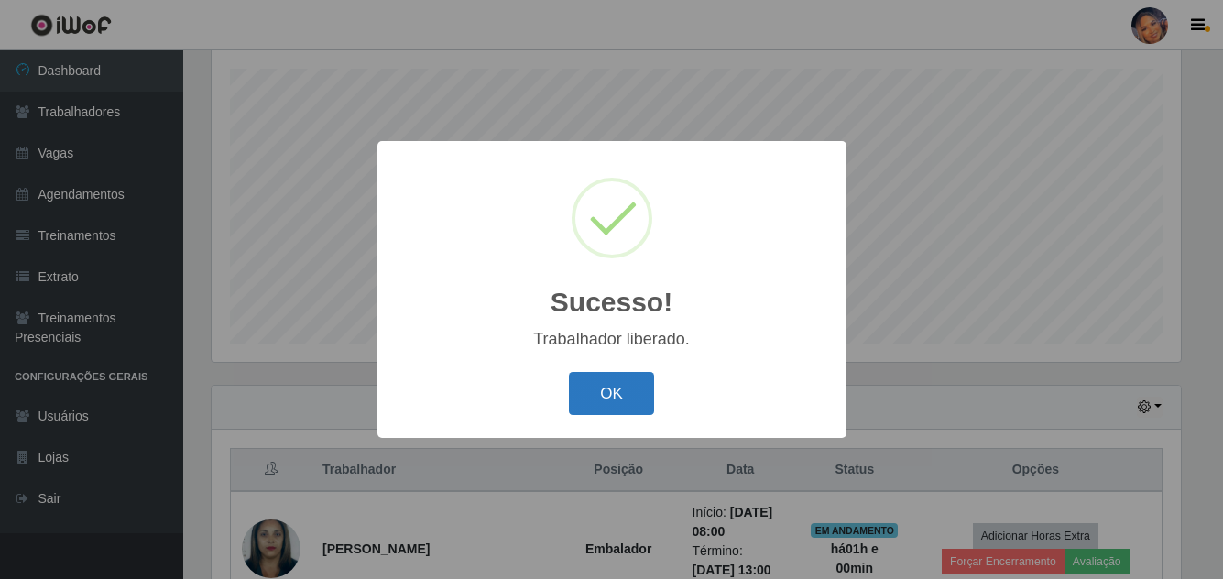
click at [601, 384] on button "OK" at bounding box center [611, 393] width 85 height 43
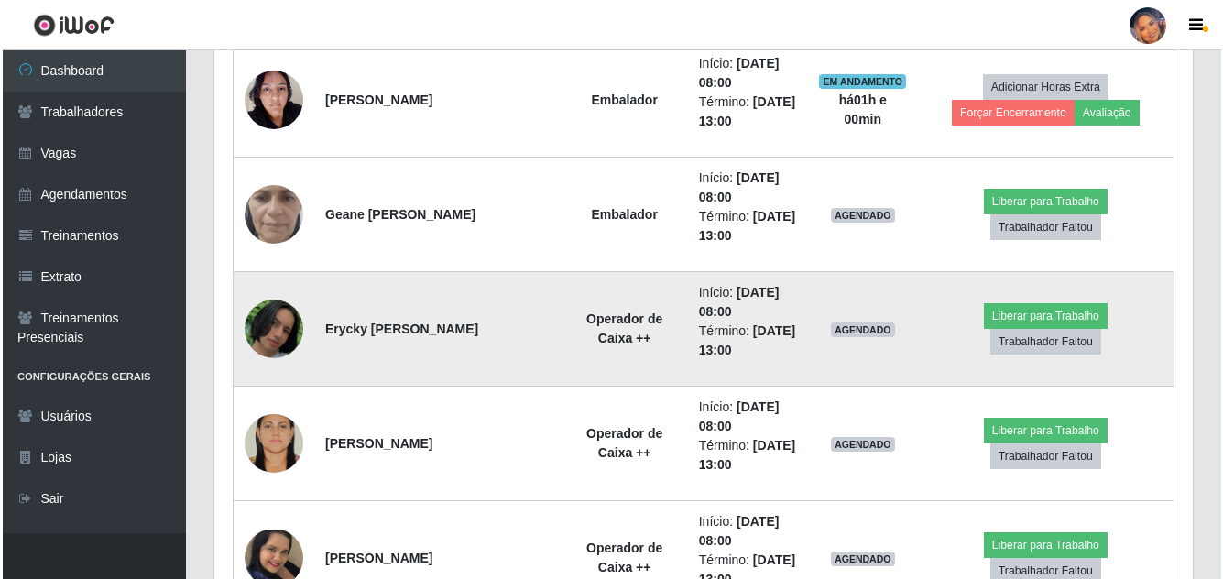
scroll to position [1594, 0]
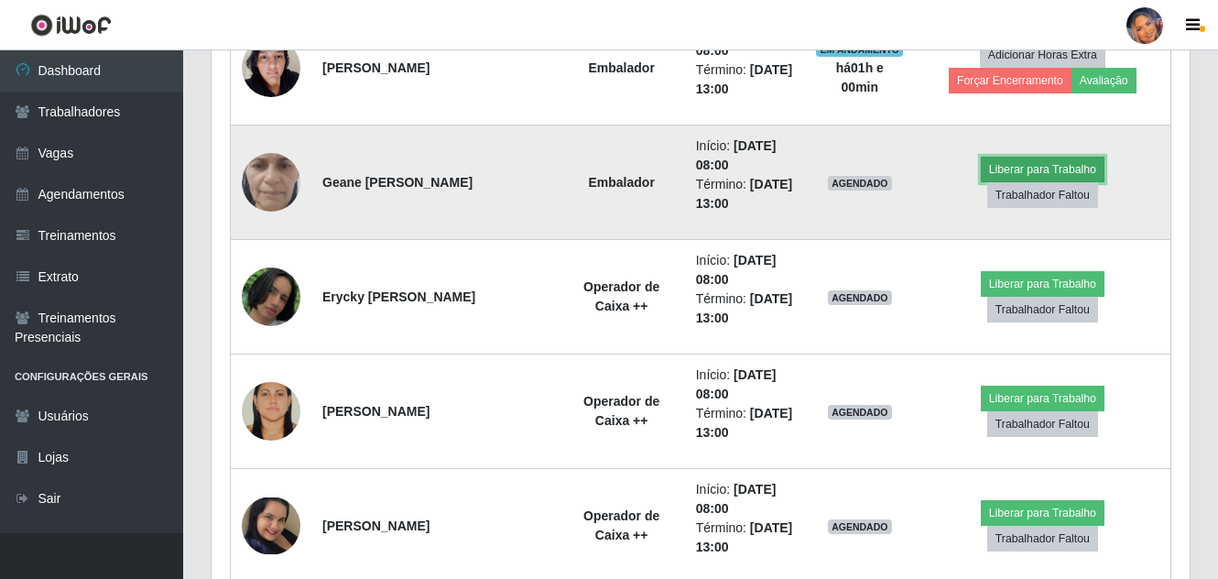
click at [1015, 166] on button "Liberar para Trabalho" at bounding box center [1043, 170] width 124 height 26
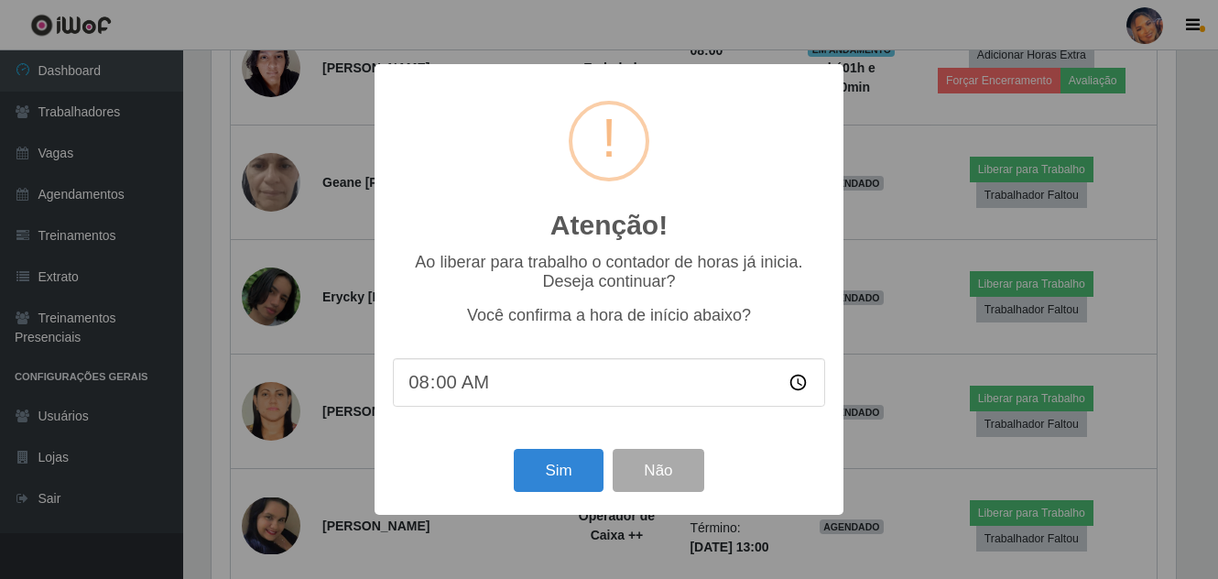
scroll to position [380, 969]
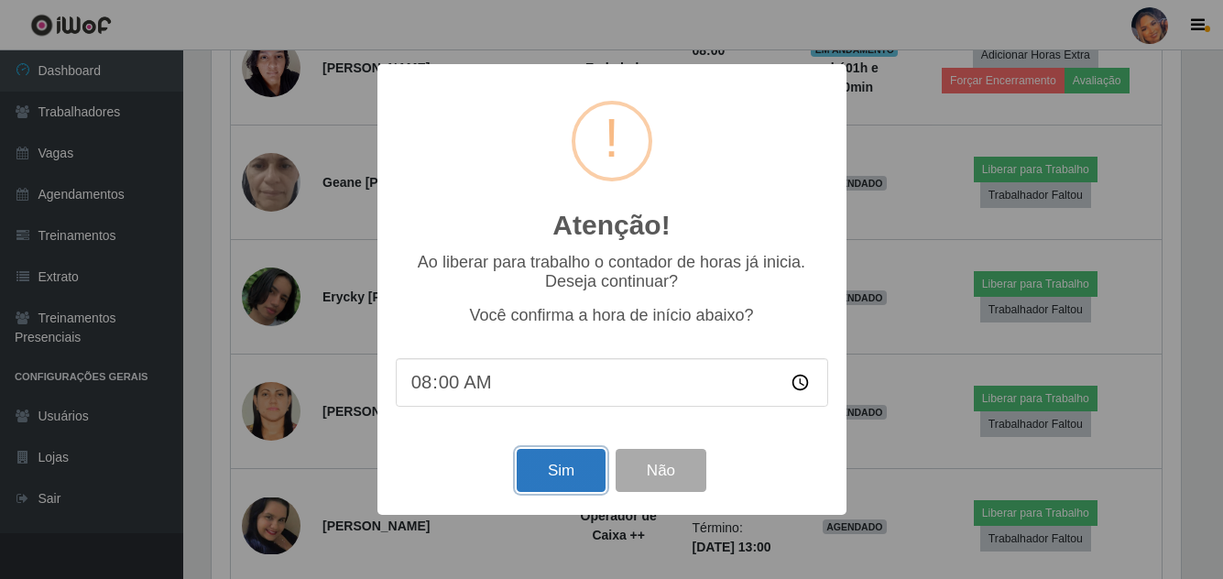
click at [549, 475] on button "Sim" at bounding box center [561, 470] width 89 height 43
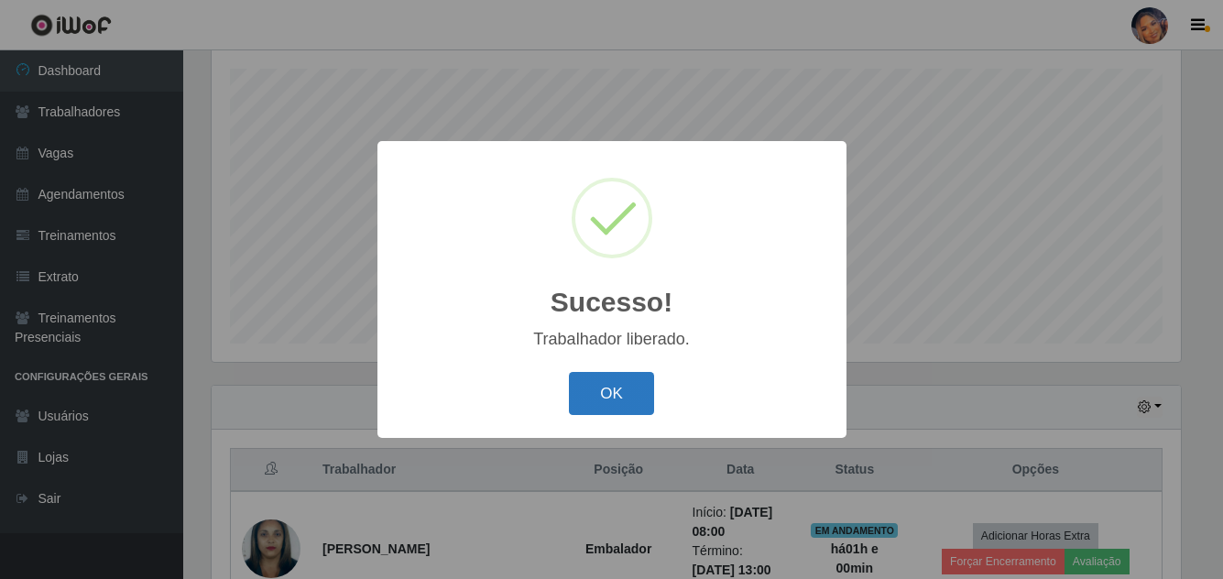
click at [614, 391] on button "OK" at bounding box center [611, 393] width 85 height 43
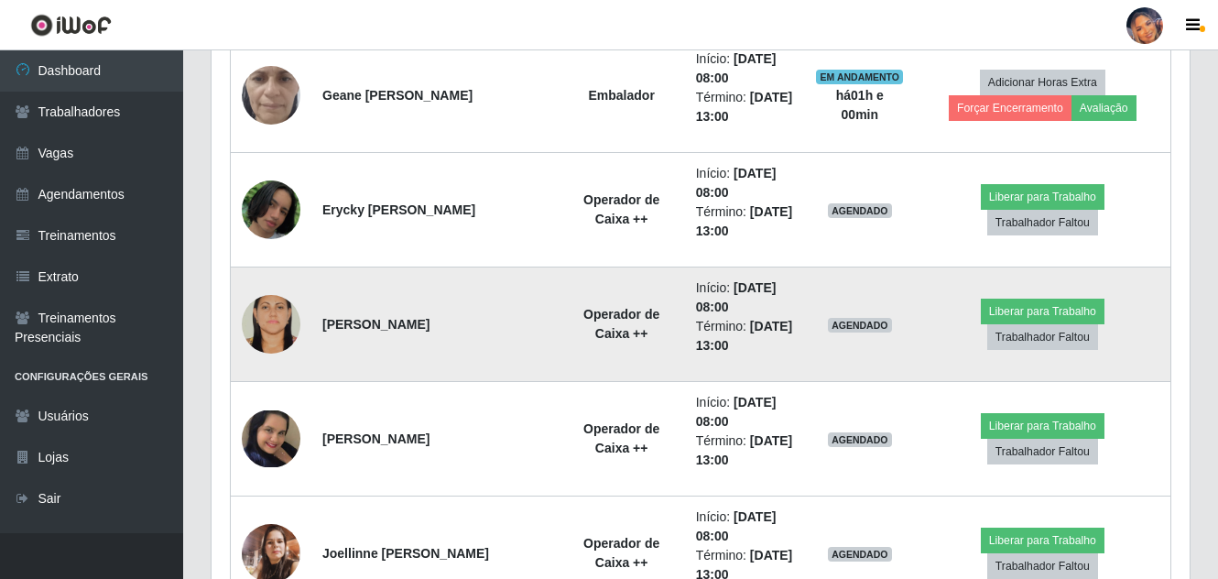
scroll to position [1686, 0]
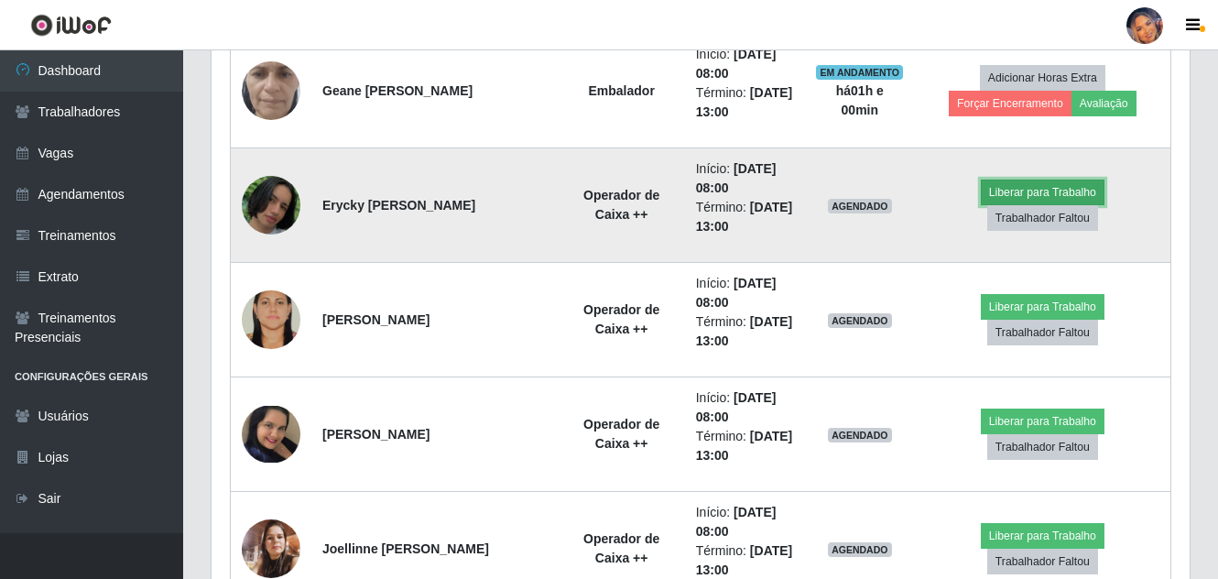
click at [1010, 181] on button "Liberar para Trabalho" at bounding box center [1043, 193] width 124 height 26
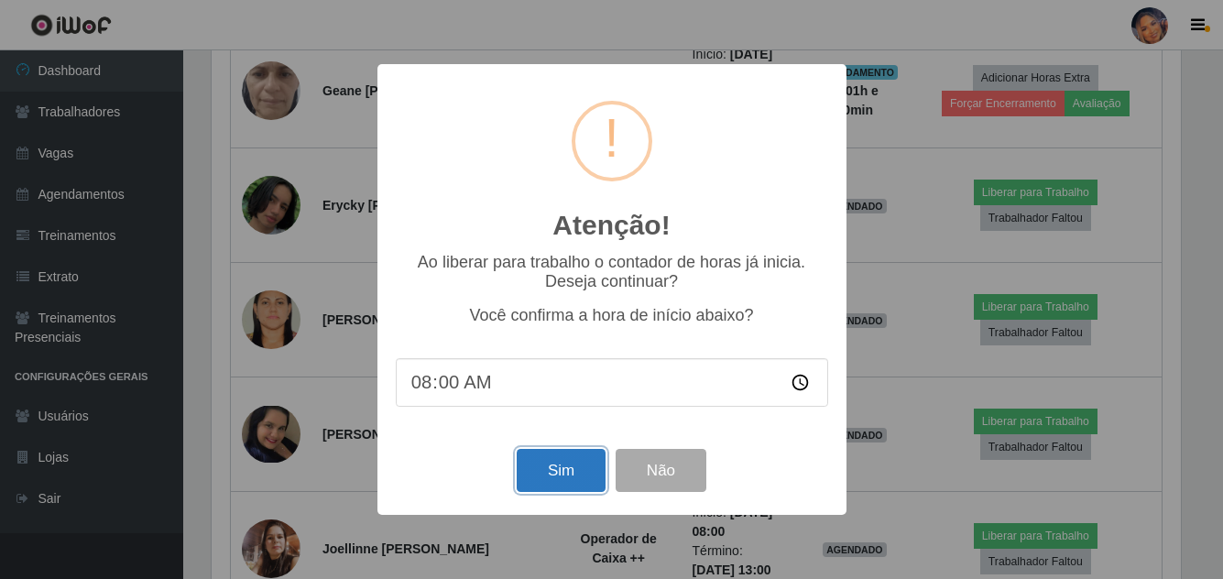
click at [573, 471] on button "Sim" at bounding box center [561, 470] width 89 height 43
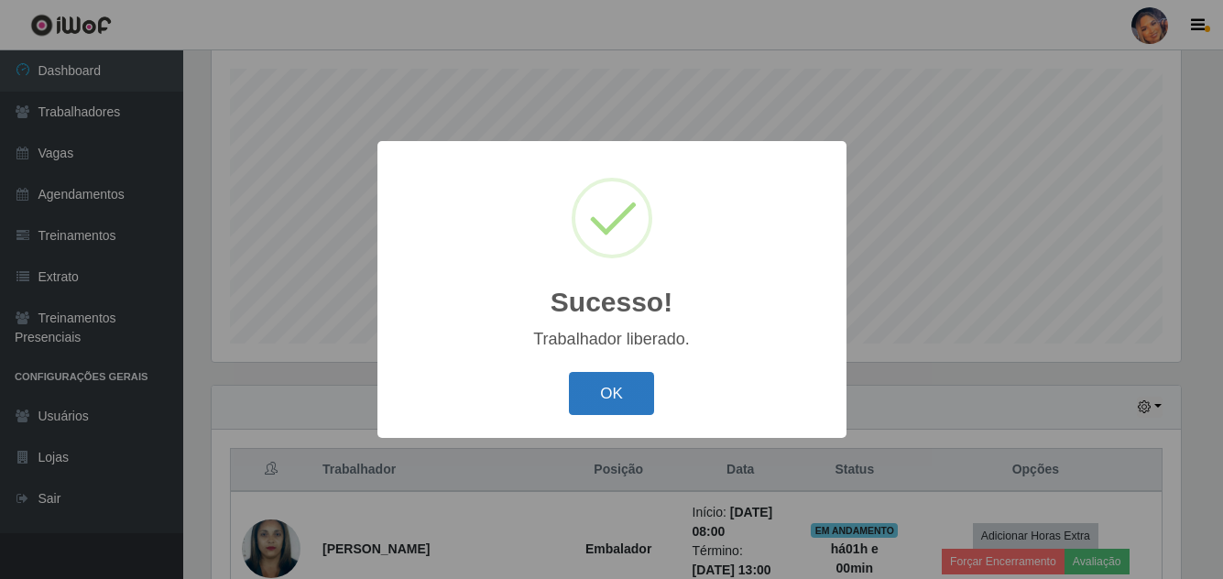
click at [617, 387] on button "OK" at bounding box center [611, 393] width 85 height 43
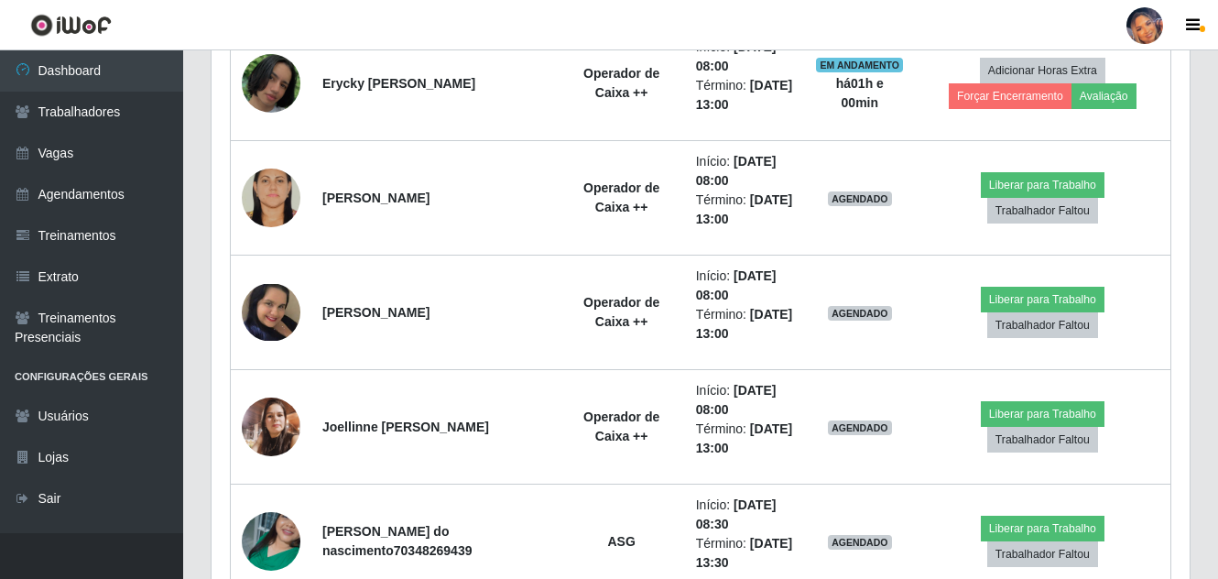
scroll to position [1686, 0]
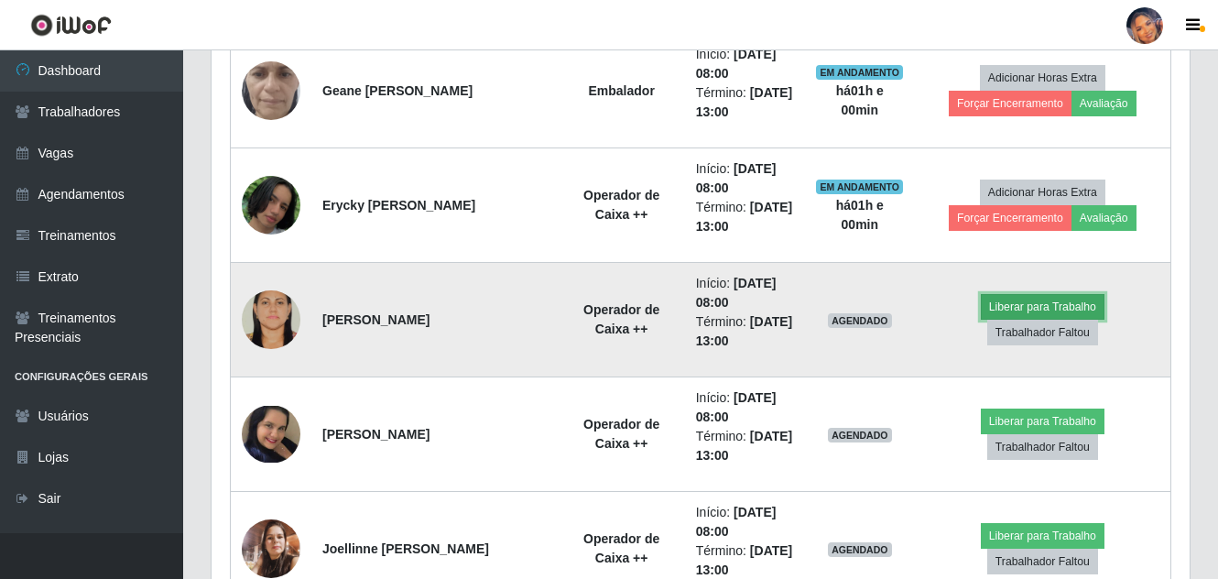
click at [1014, 306] on button "Liberar para Trabalho" at bounding box center [1043, 307] width 124 height 26
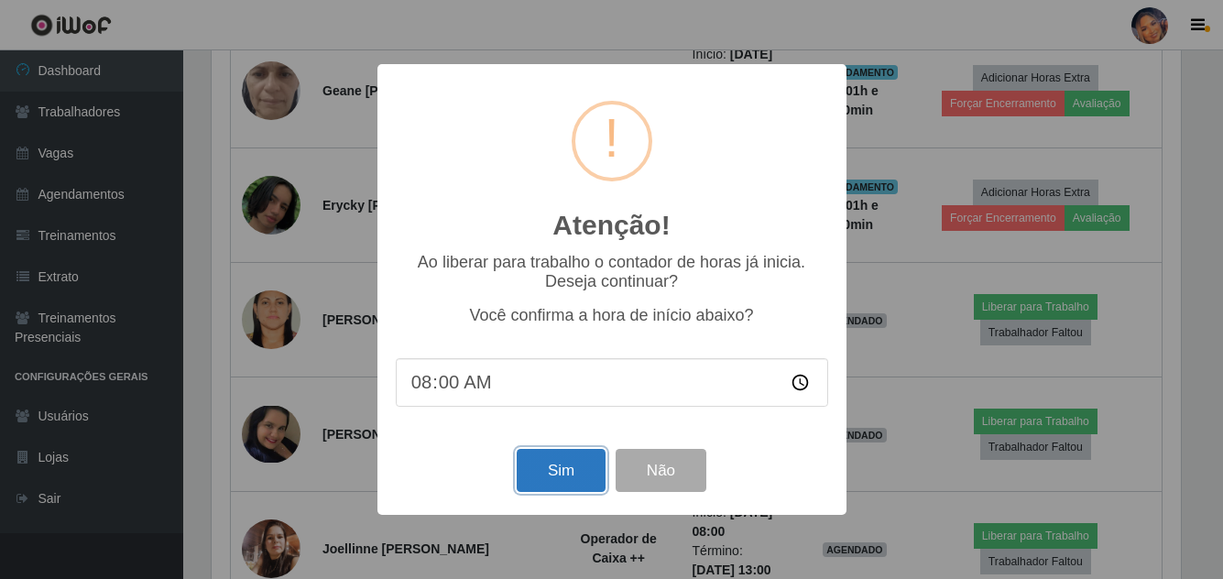
click at [554, 471] on button "Sim" at bounding box center [561, 470] width 89 height 43
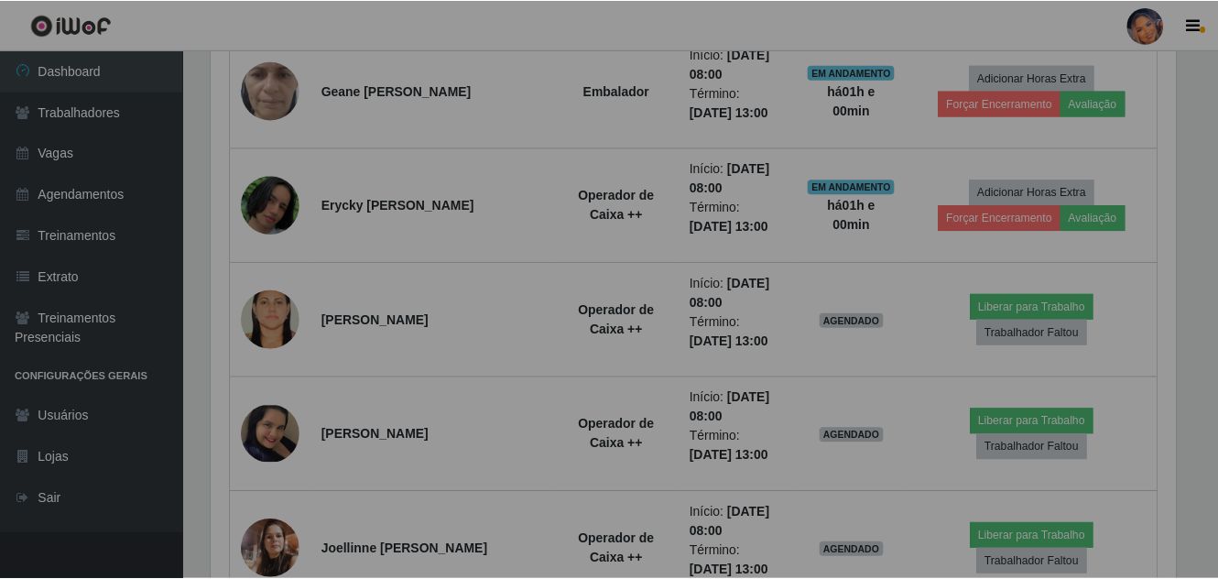
scroll to position [915652, 915054]
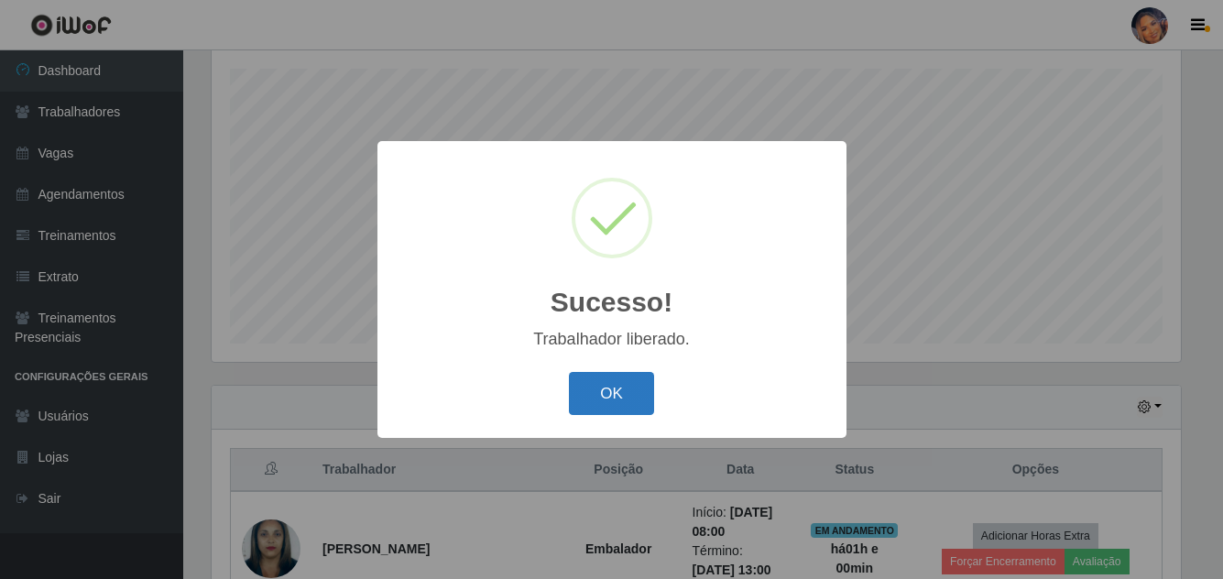
click at [601, 396] on button "OK" at bounding box center [611, 393] width 85 height 43
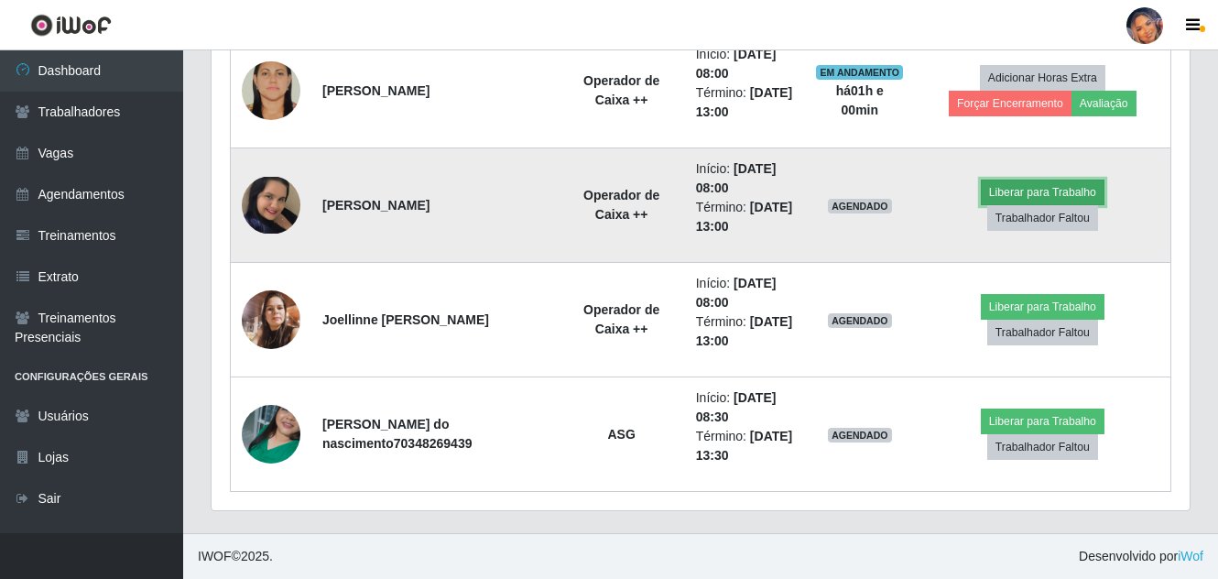
click at [1020, 180] on button "Liberar para Trabalho" at bounding box center [1043, 193] width 124 height 26
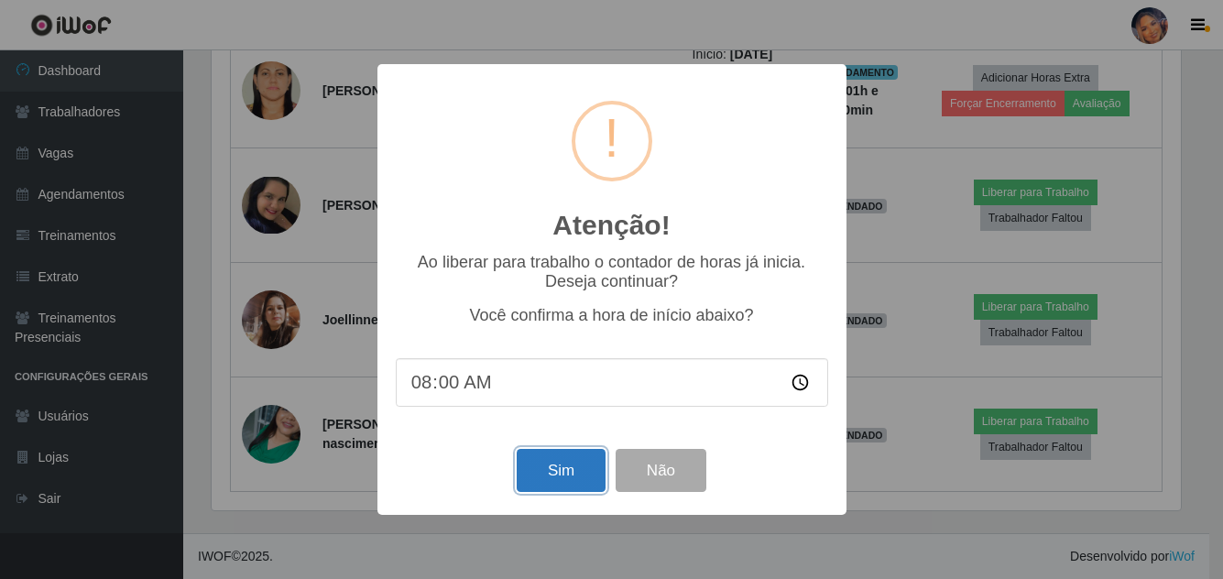
click at [557, 473] on button "Sim" at bounding box center [561, 470] width 89 height 43
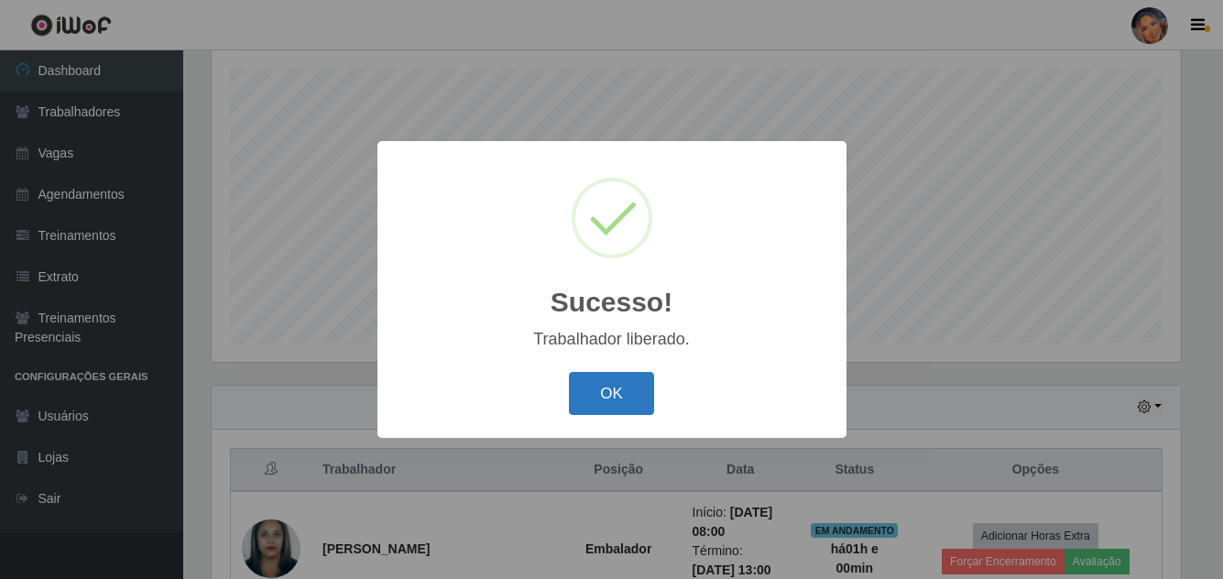
click at [619, 387] on button "OK" at bounding box center [611, 393] width 85 height 43
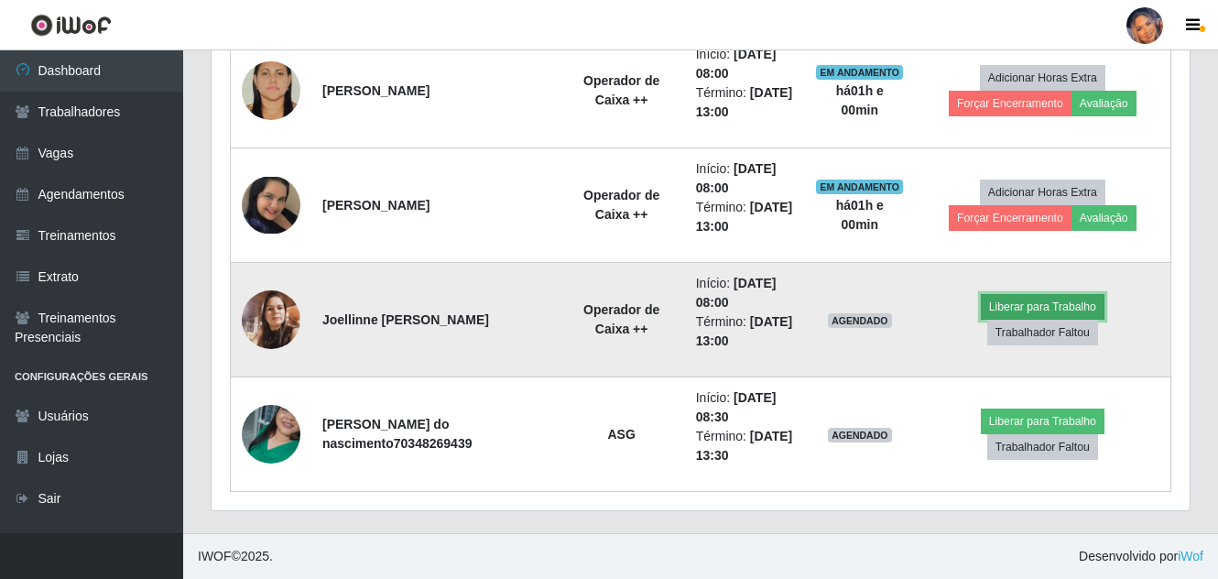
click at [1022, 294] on button "Liberar para Trabalho" at bounding box center [1043, 307] width 124 height 26
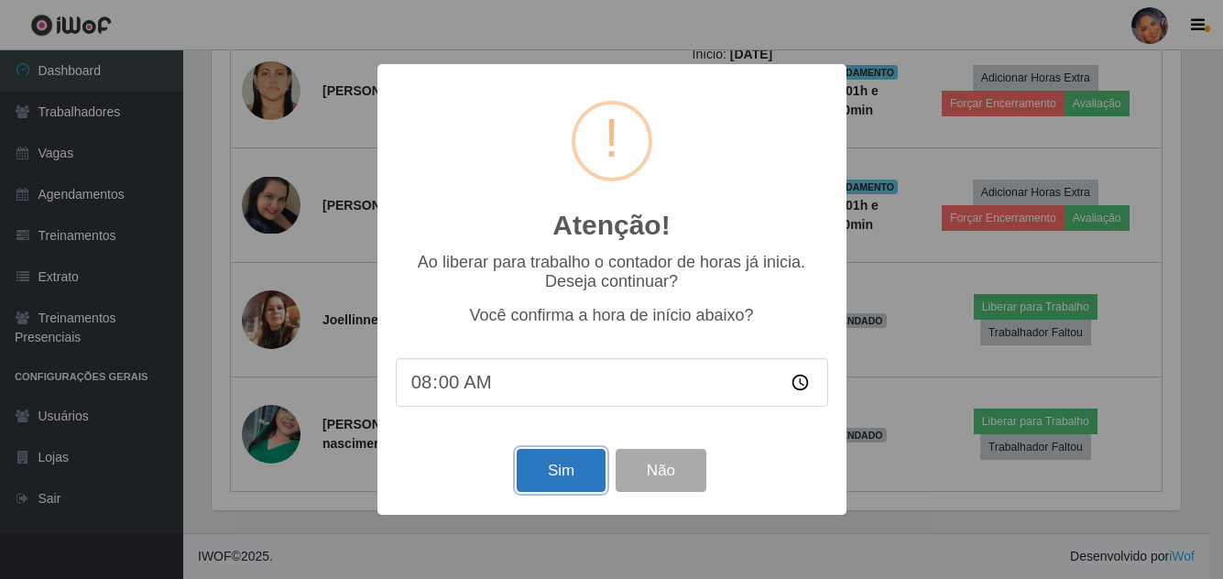
click at [569, 468] on button "Sim" at bounding box center [561, 470] width 89 height 43
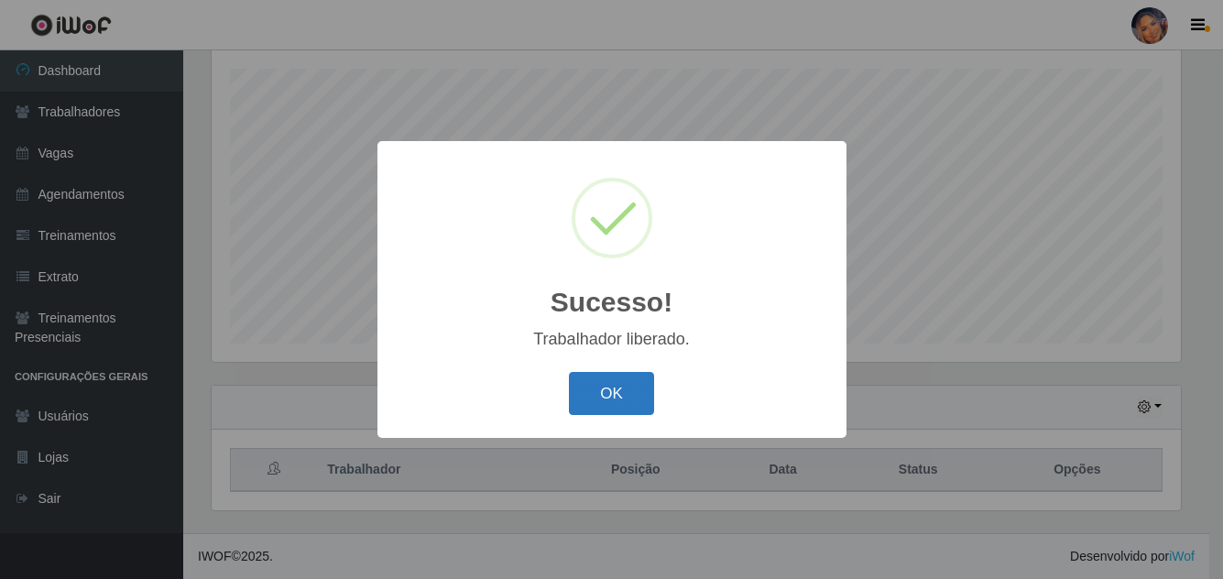
click at [593, 399] on button "OK" at bounding box center [611, 393] width 85 height 43
